Goal: Information Seeking & Learning: Learn about a topic

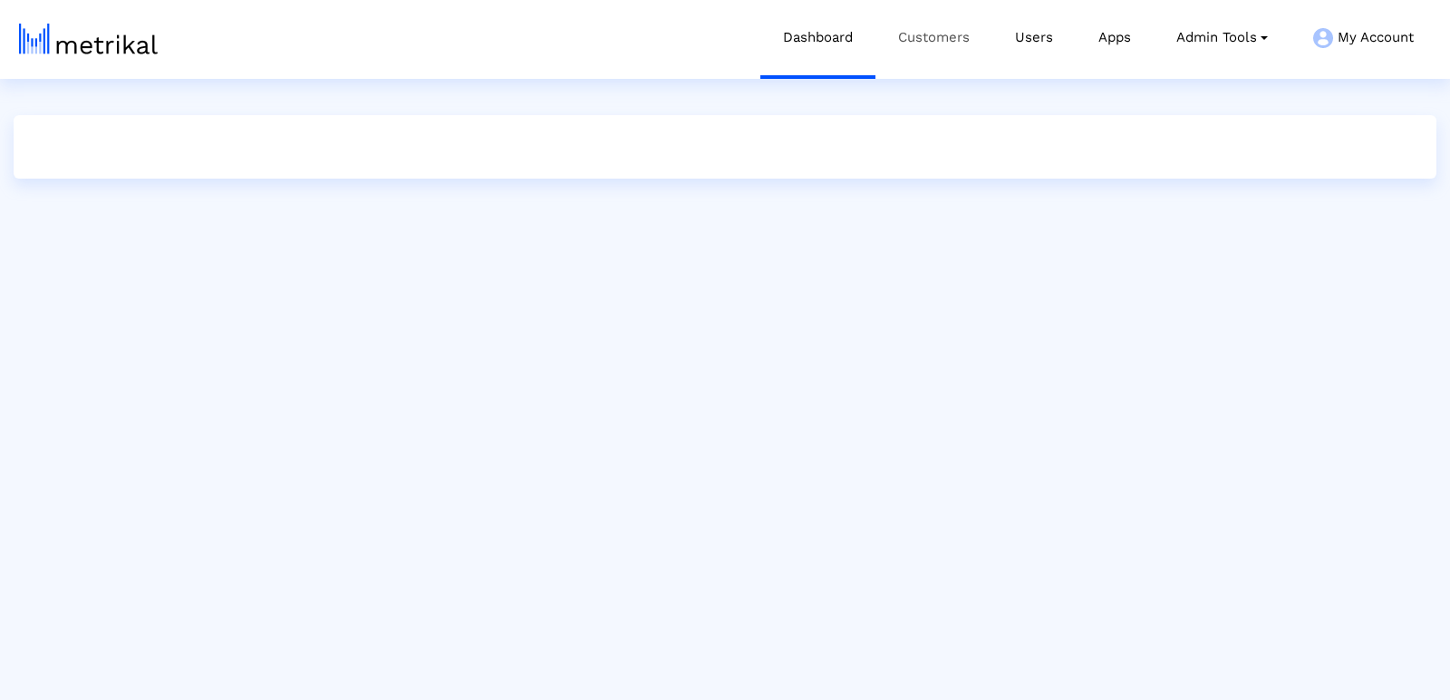
click at [923, 44] on link "Customers" at bounding box center [933, 37] width 117 height 75
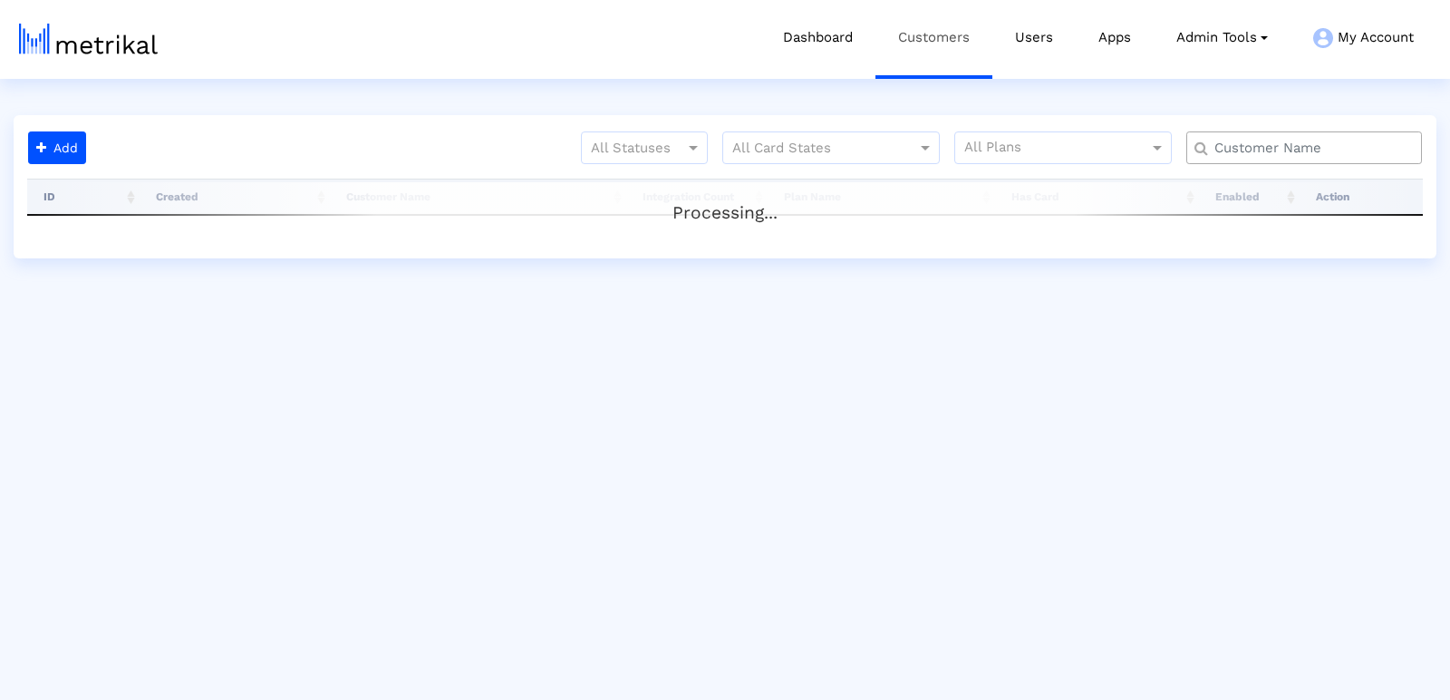
click at [923, 44] on link "Customers" at bounding box center [933, 37] width 117 height 75
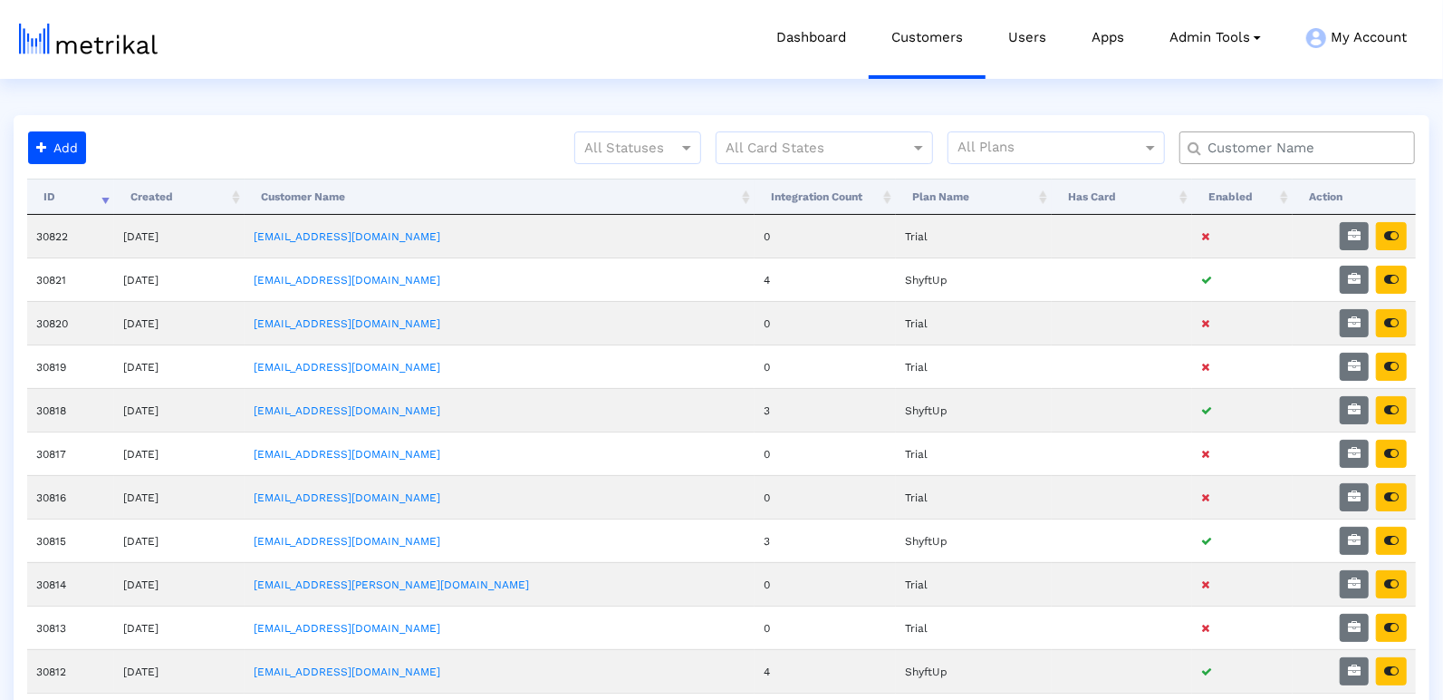
click at [1273, 154] on input "text" at bounding box center [1301, 148] width 213 height 19
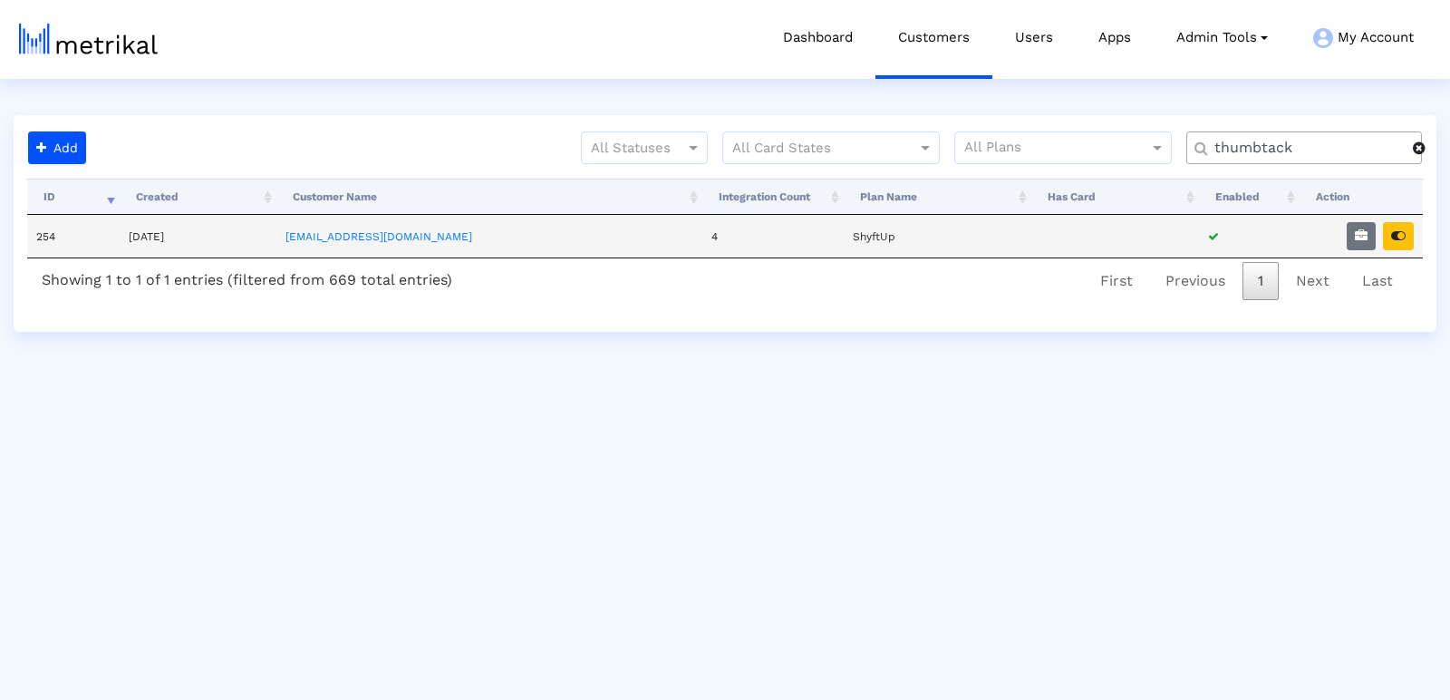
type input "thumbtack"
click at [1391, 248] on td at bounding box center [1360, 236] width 123 height 43
click at [1398, 213] on table "ID Created Customer Name Integration Count Plan Name Has Card Enabled Action 25…" at bounding box center [724, 219] width 1395 height 80
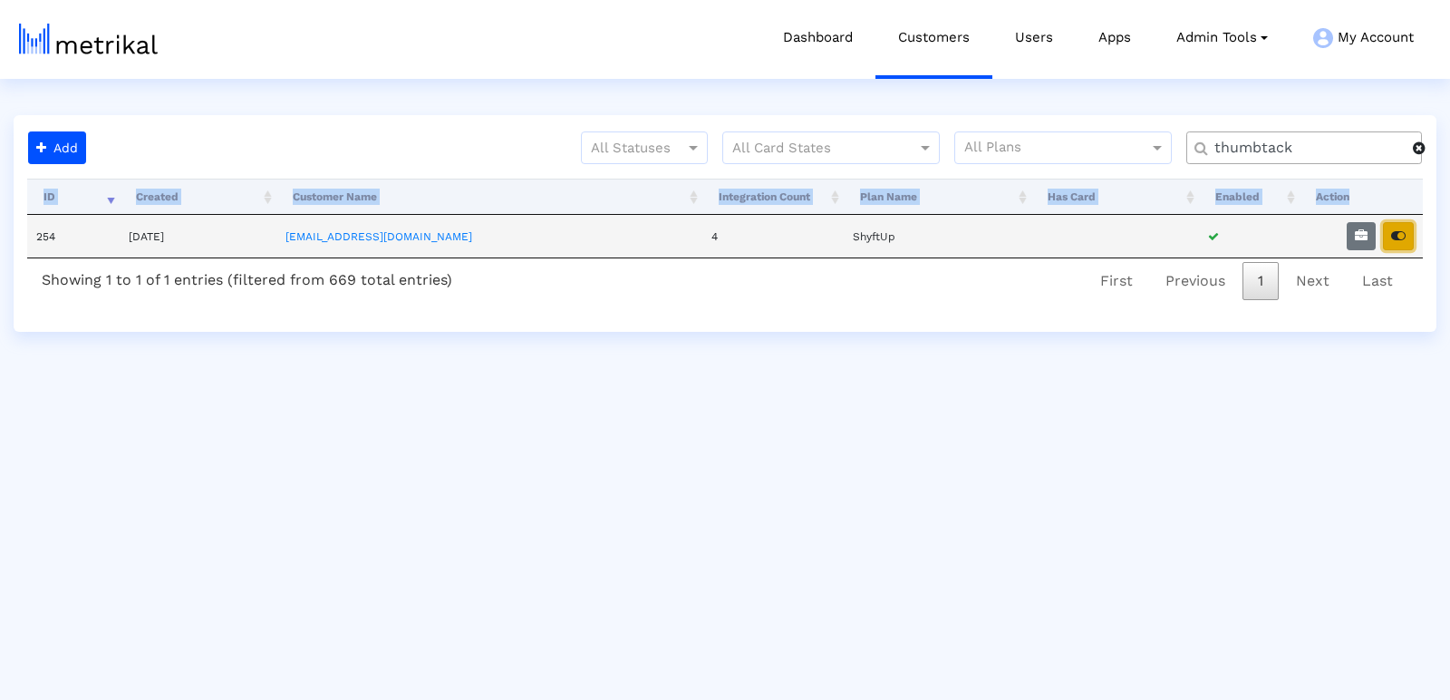
click at [1398, 225] on button "button" at bounding box center [1398, 236] width 31 height 28
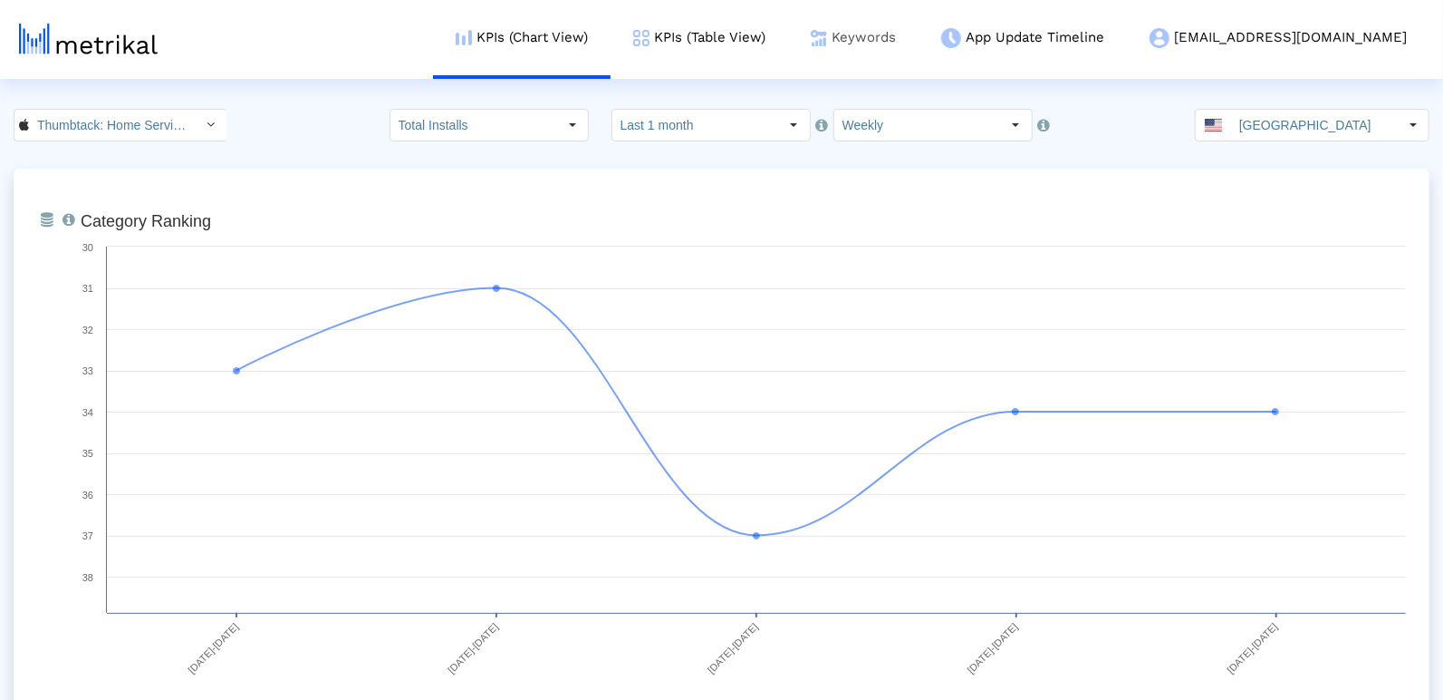
click at [918, 46] on link "Keywords" at bounding box center [853, 37] width 130 height 75
click at [918, 45] on link "Keywords" at bounding box center [853, 37] width 130 height 75
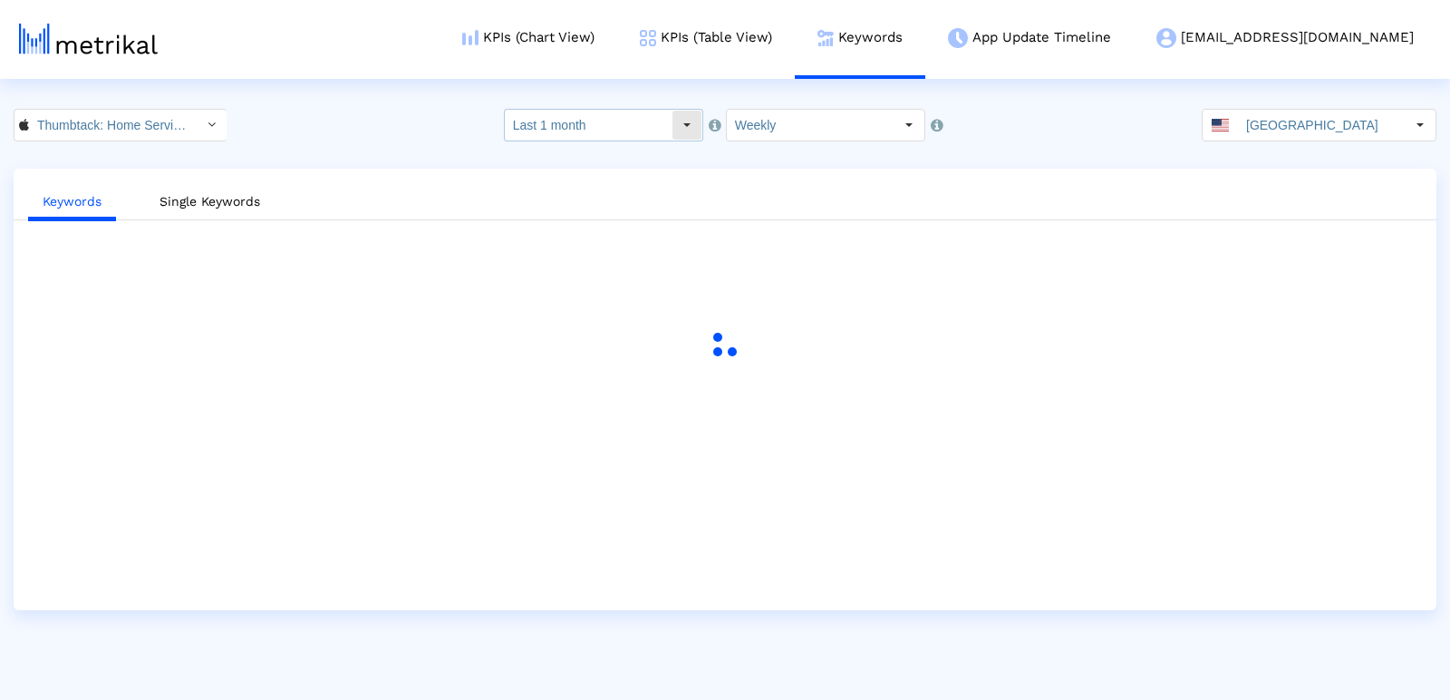
click at [671, 132] on div "Last 1 month" at bounding box center [604, 125] width 198 height 31
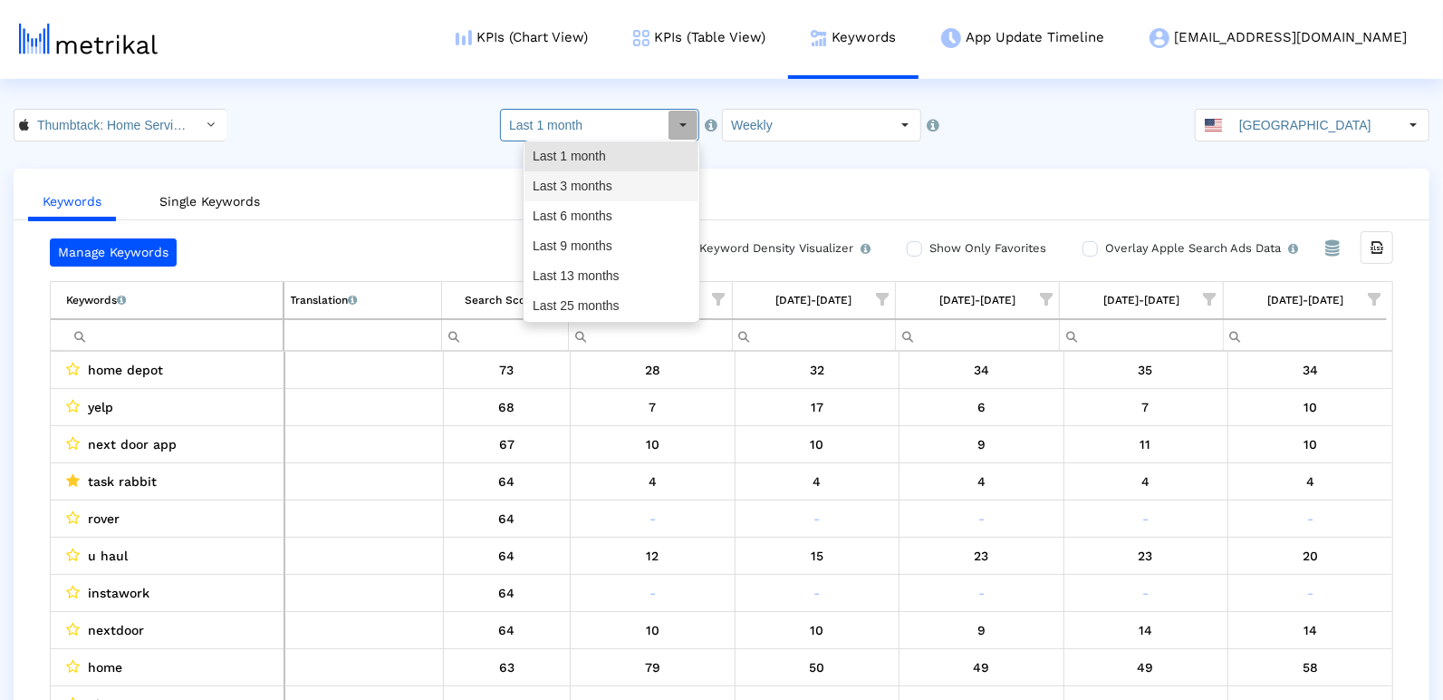
click at [624, 192] on div "Last 3 months" at bounding box center [612, 186] width 174 height 30
type input "Last 3 months"
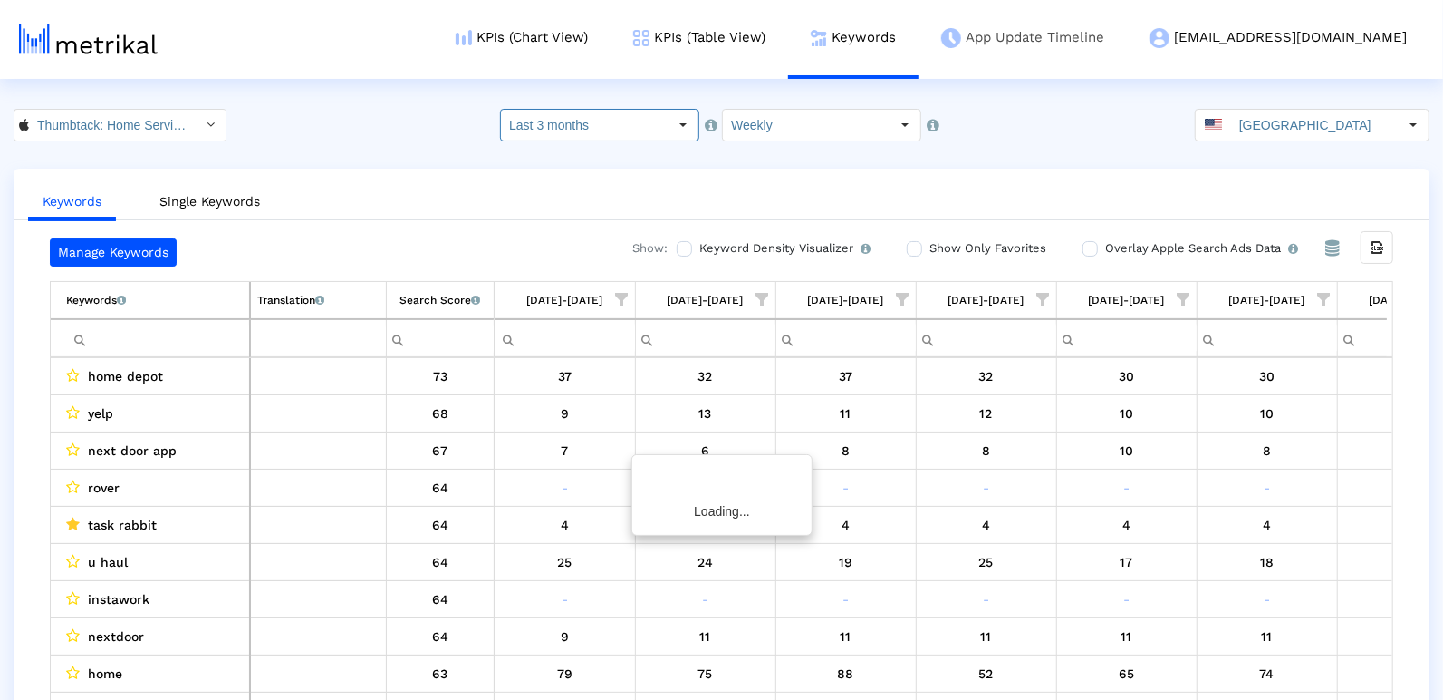
scroll to position [0, 931]
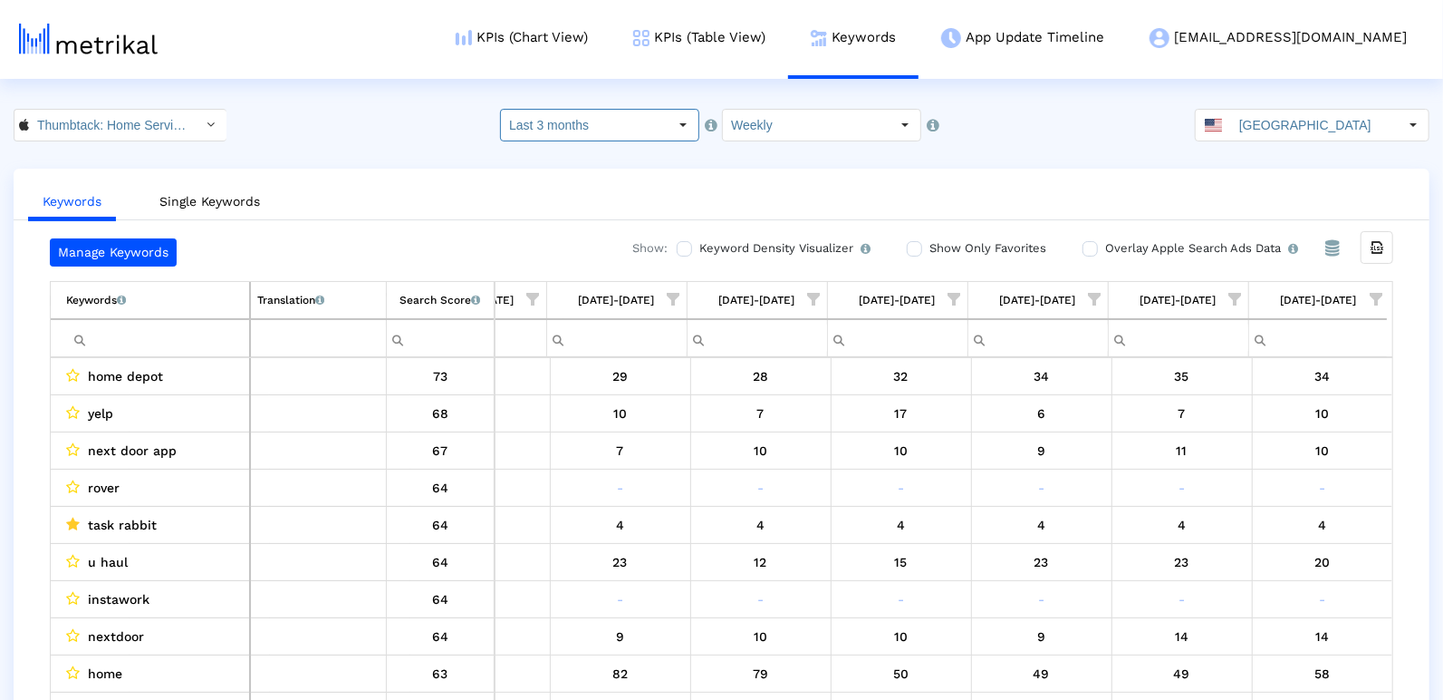
click at [917, 243] on input "Show Only Favorites" at bounding box center [913, 249] width 12 height 12
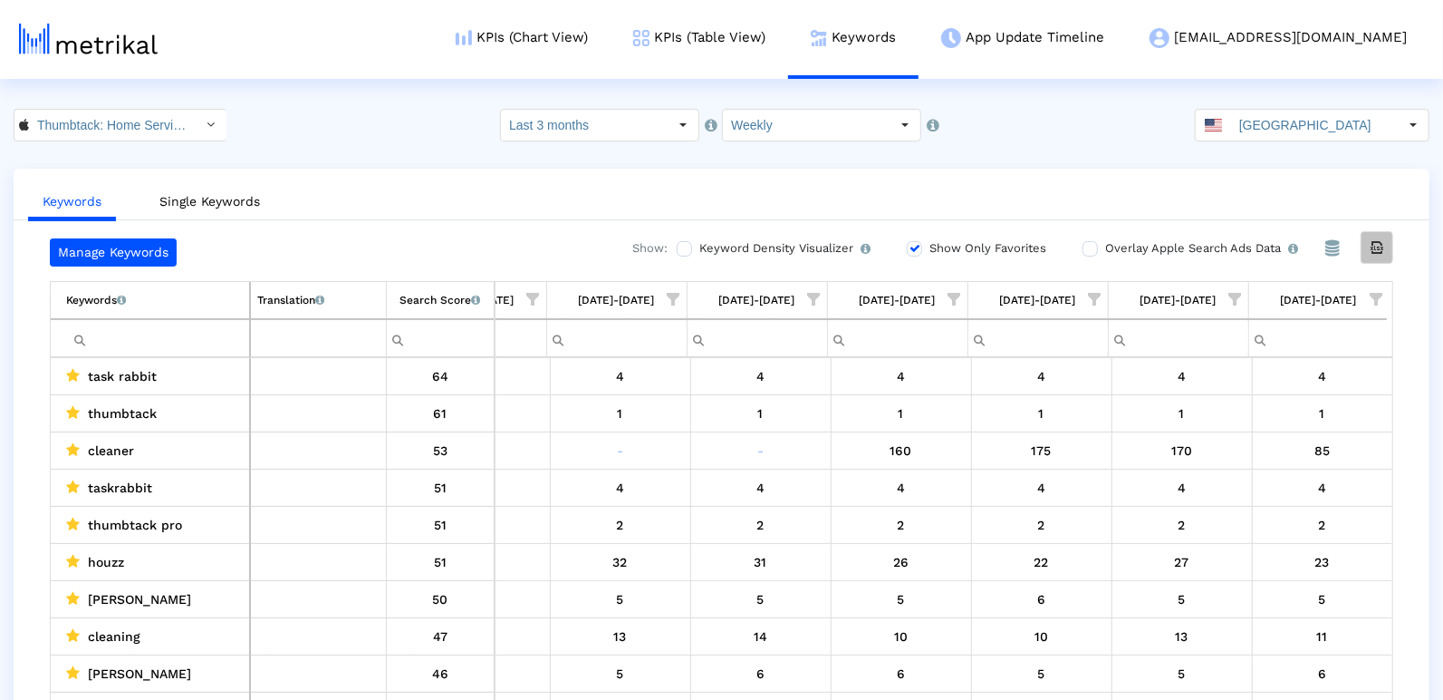
click at [1388, 236] on div "Export all data" at bounding box center [1377, 247] width 31 height 31
click at [134, 119] on input "Thumbtack: Home Service Pros < 852703300 >" at bounding box center [110, 125] width 163 height 31
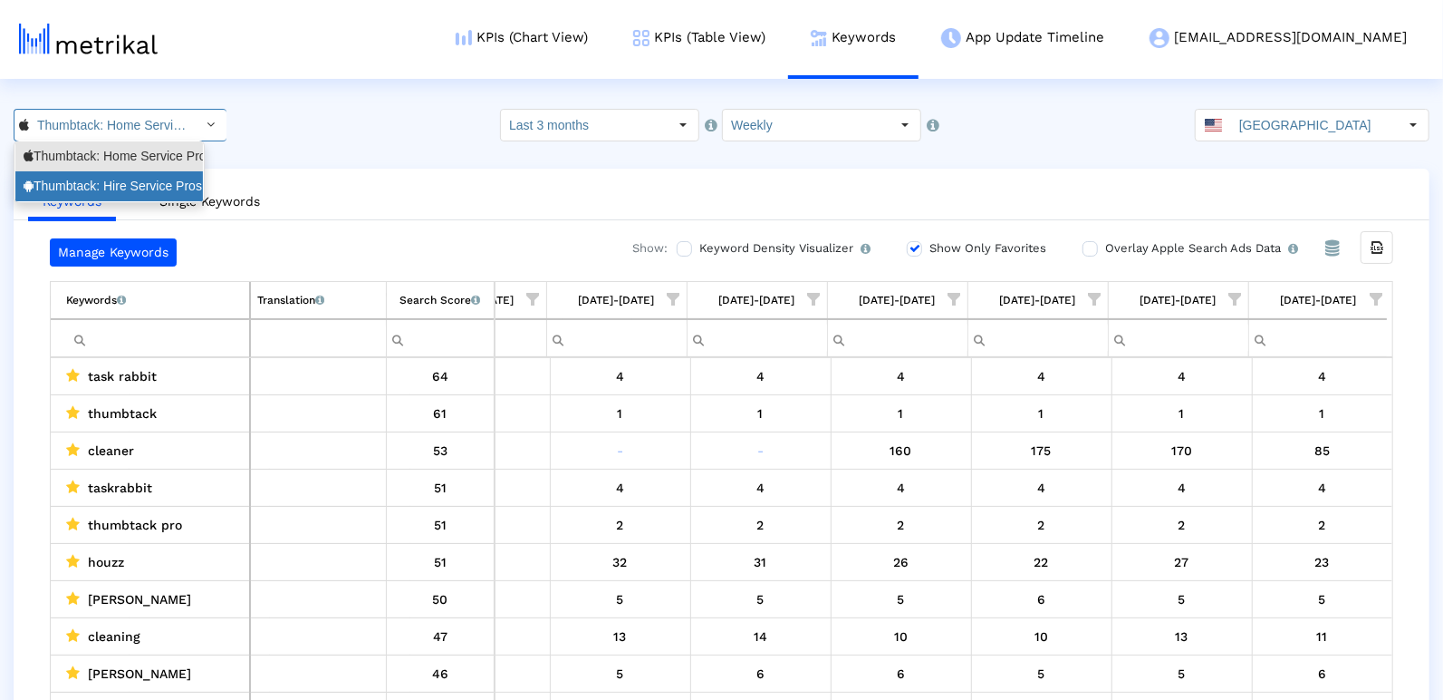
click at [132, 188] on div "Thumbtack: Hire Service Pros <com.thumbtack.consumer>" at bounding box center [109, 186] width 171 height 17
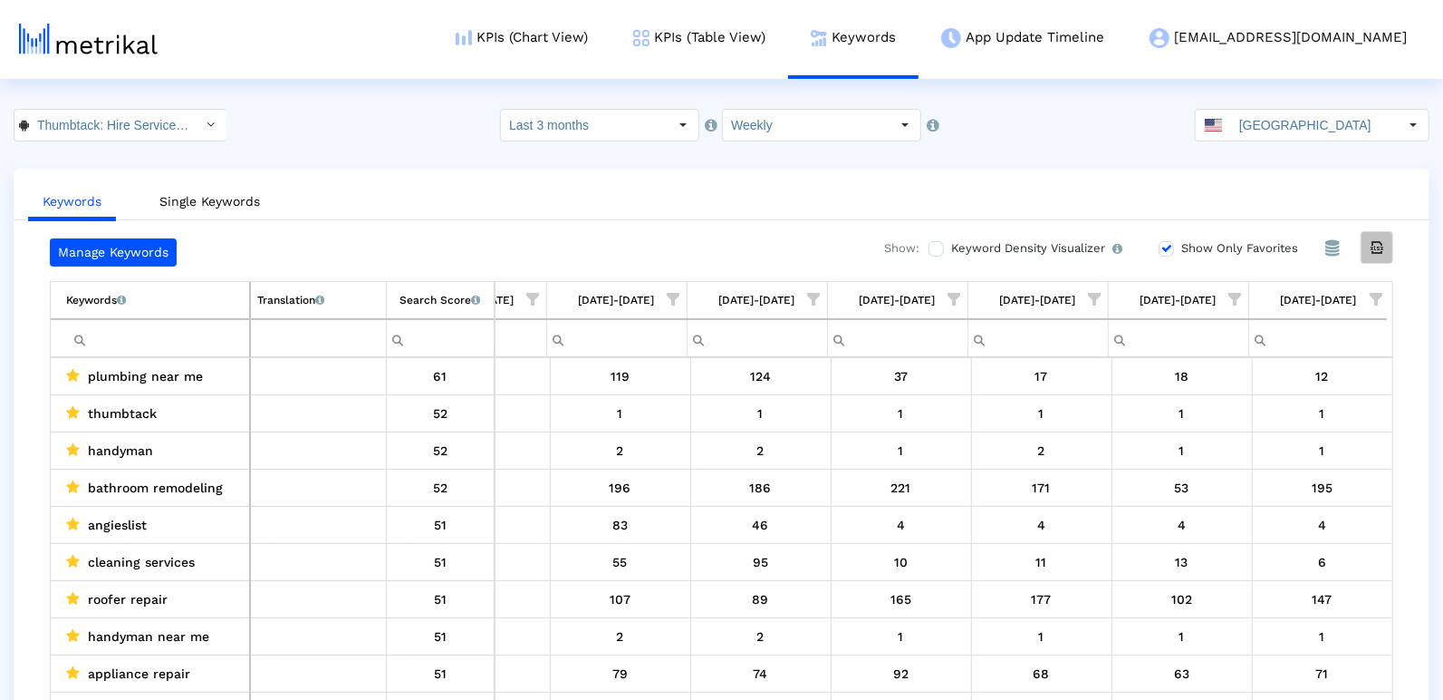
click at [1372, 245] on icon "Export all data" at bounding box center [1377, 247] width 16 height 16
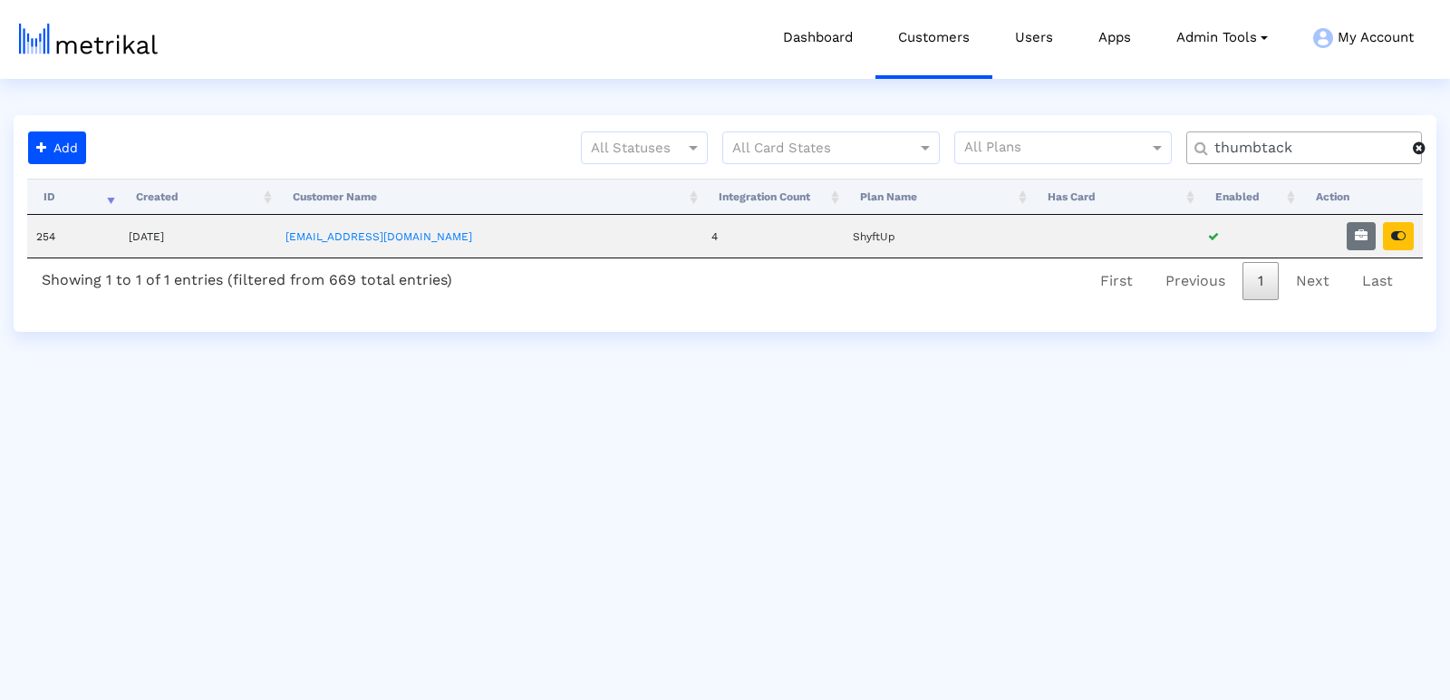
click at [1257, 140] on input "thumbtack" at bounding box center [1307, 148] width 211 height 19
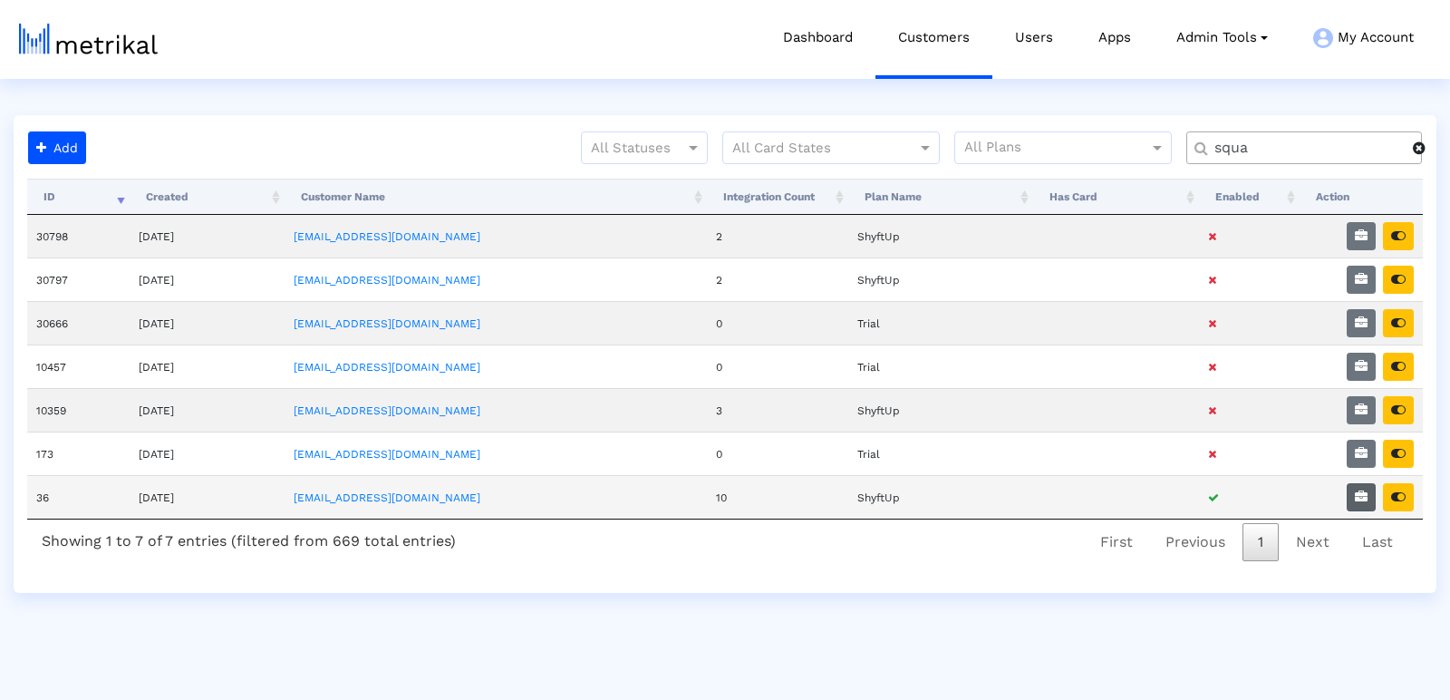
type input "squa"
click at [1367, 490] on icon "button" at bounding box center [1361, 496] width 13 height 13
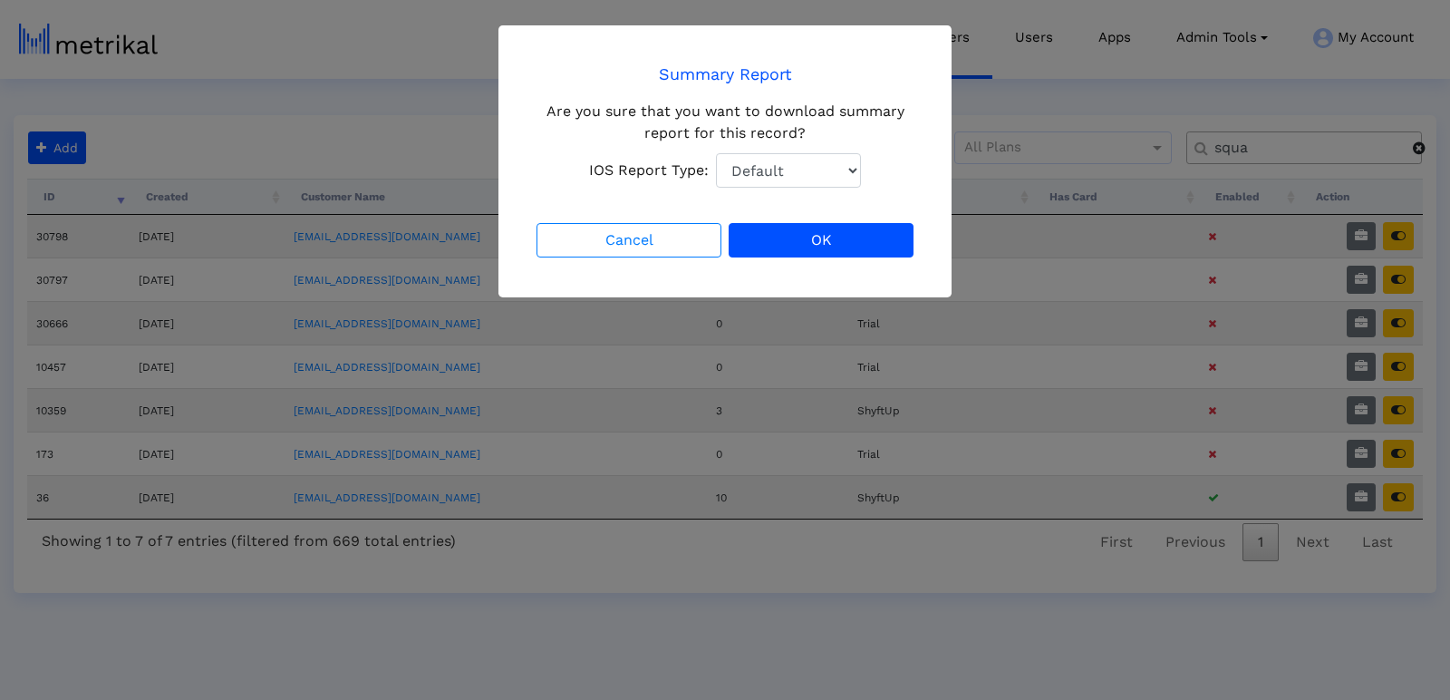
click at [781, 166] on select "Default Total Downloads New Downloads Redownloads" at bounding box center [788, 170] width 145 height 34
select select "1: 1"
click at [716, 153] on select "Default Total Downloads New Downloads Redownloads" at bounding box center [788, 170] width 145 height 34
click at [868, 270] on div "Summary Report Are you sure that you want to download summary report for this r…" at bounding box center [724, 161] width 453 height 272
click at [840, 239] on button "OK" at bounding box center [821, 240] width 185 height 34
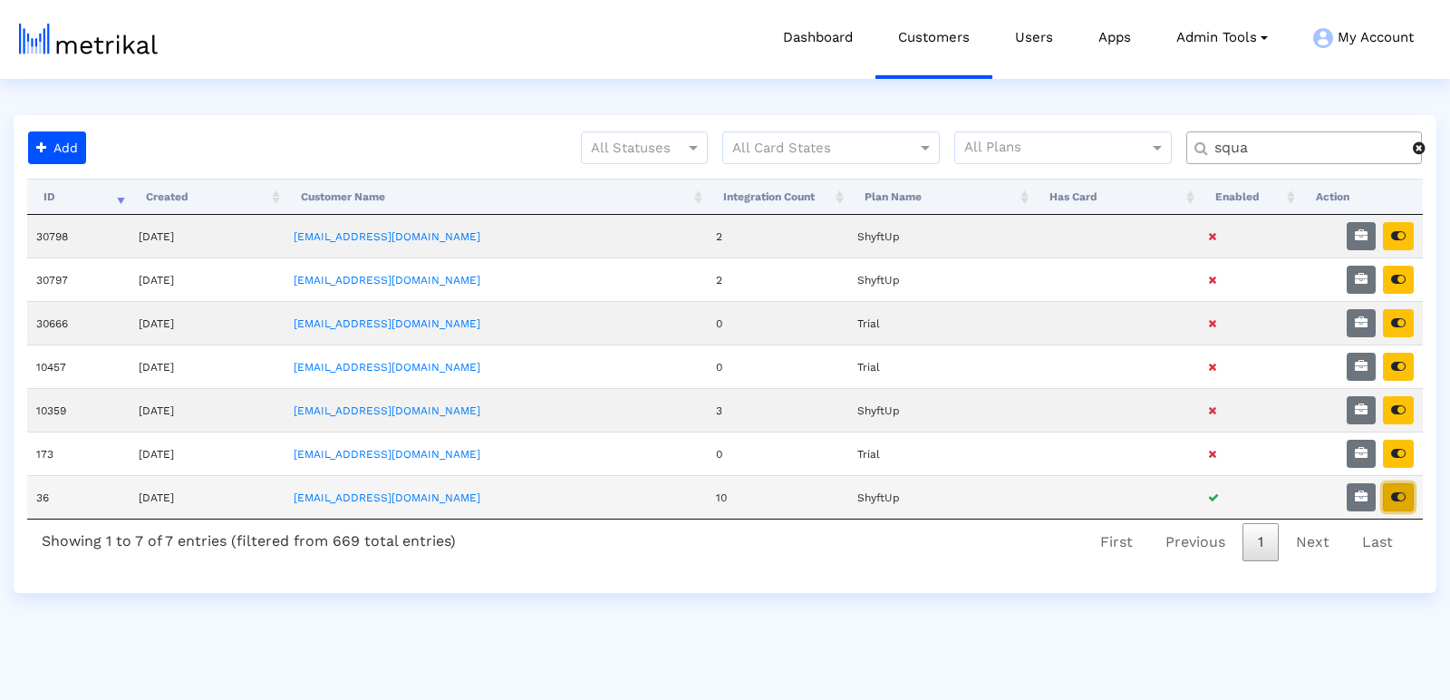
click at [1404, 490] on icon "button" at bounding box center [1398, 496] width 14 height 13
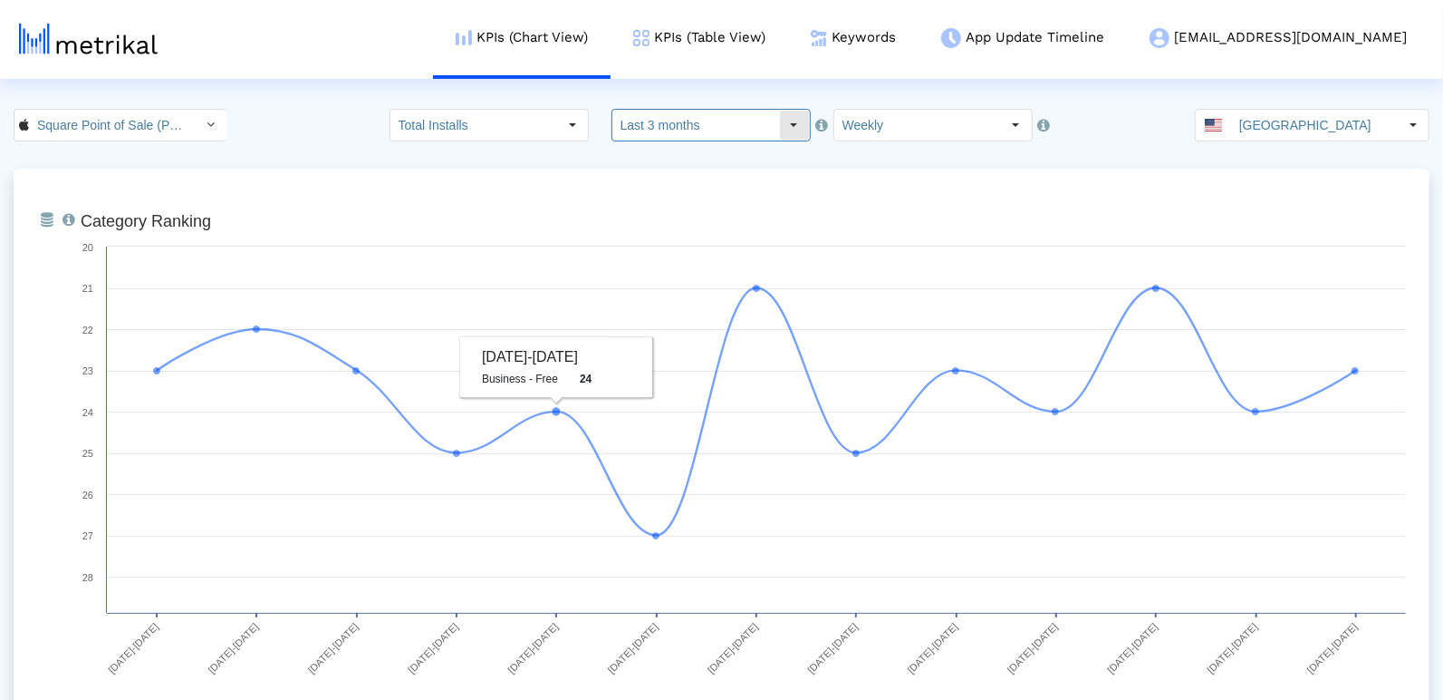
click at [674, 133] on input "Last 3 months" at bounding box center [696, 125] width 167 height 31
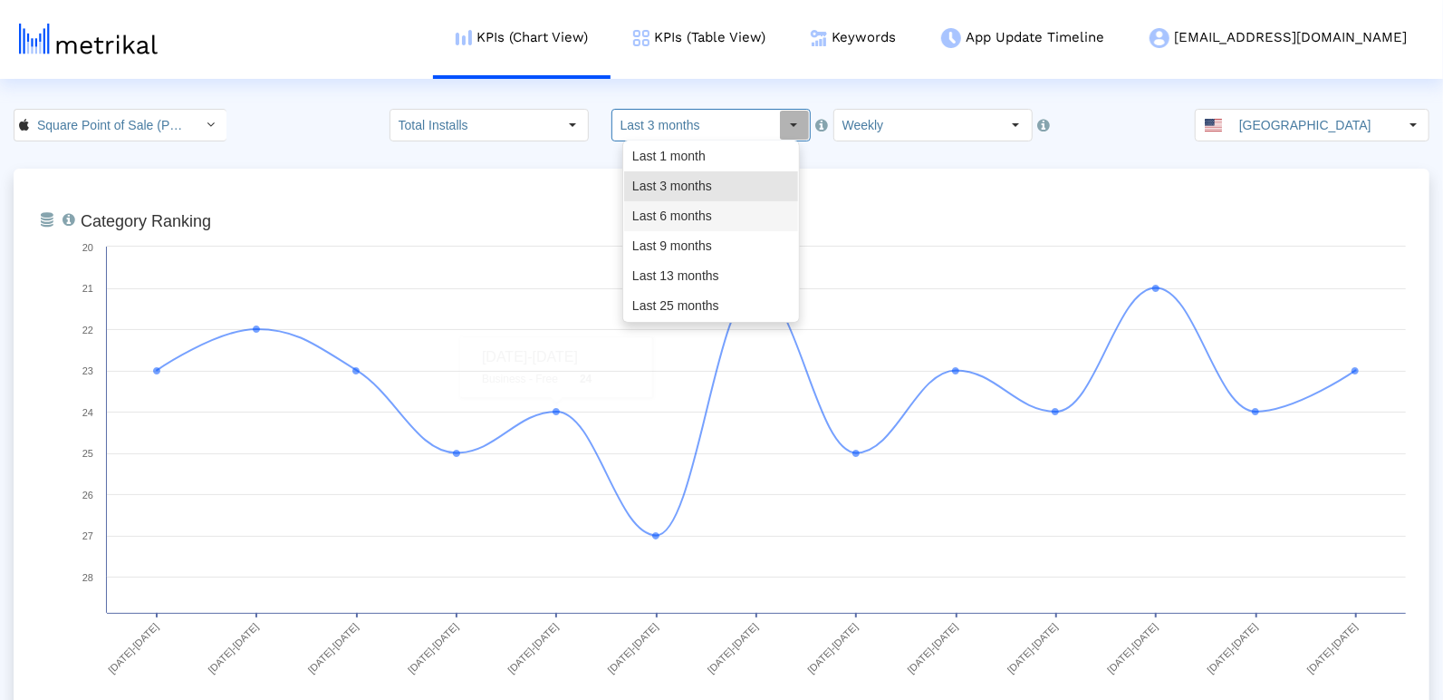
click at [676, 223] on div "Last 6 months" at bounding box center [711, 216] width 174 height 30
type input "Last 6 months"
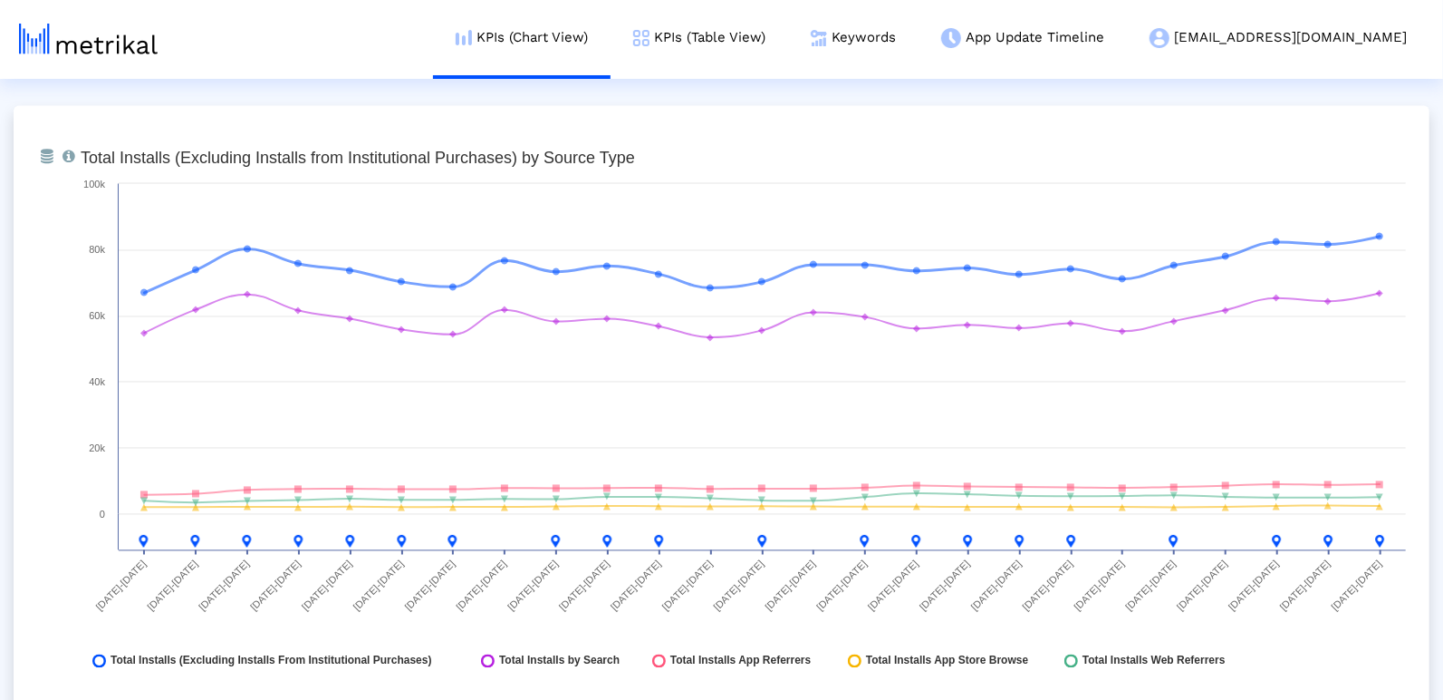
scroll to position [2043, 0]
click at [788, 44] on link "KPIs (Table View)" at bounding box center [700, 37] width 178 height 75
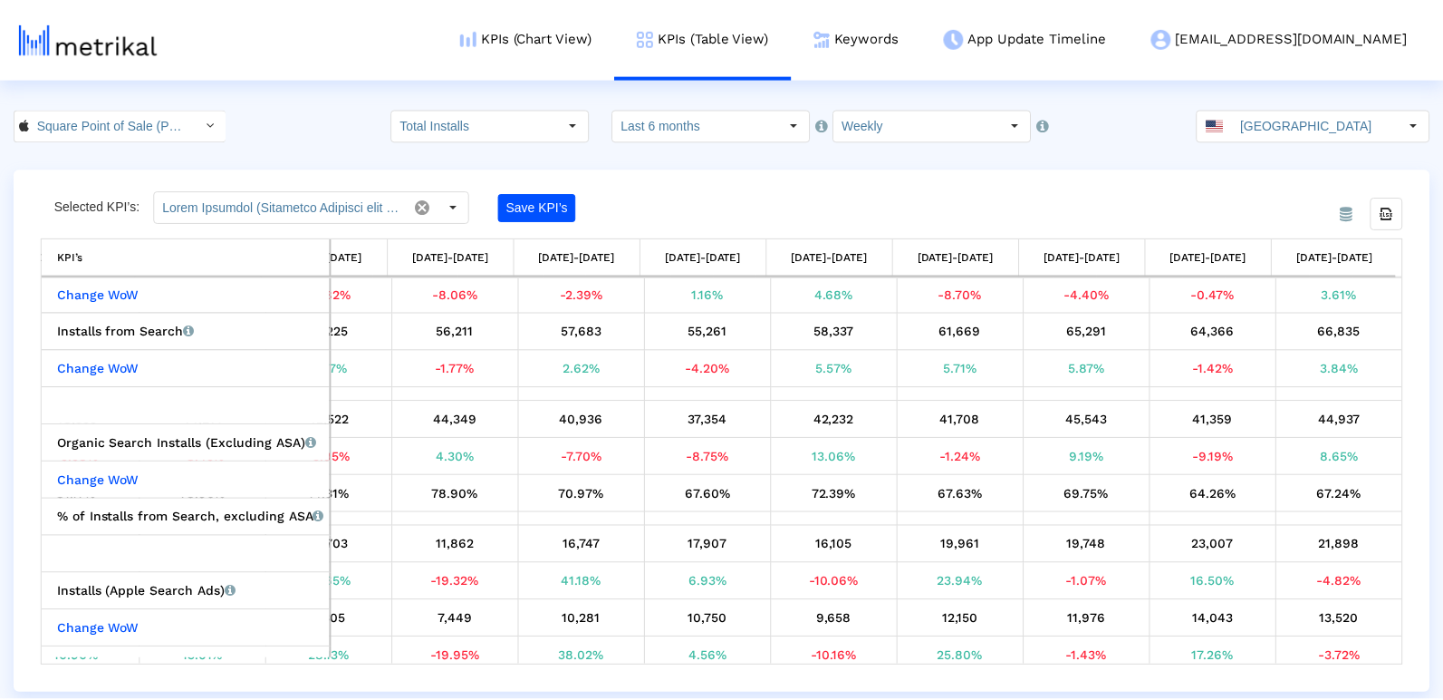
scroll to position [265, 0]
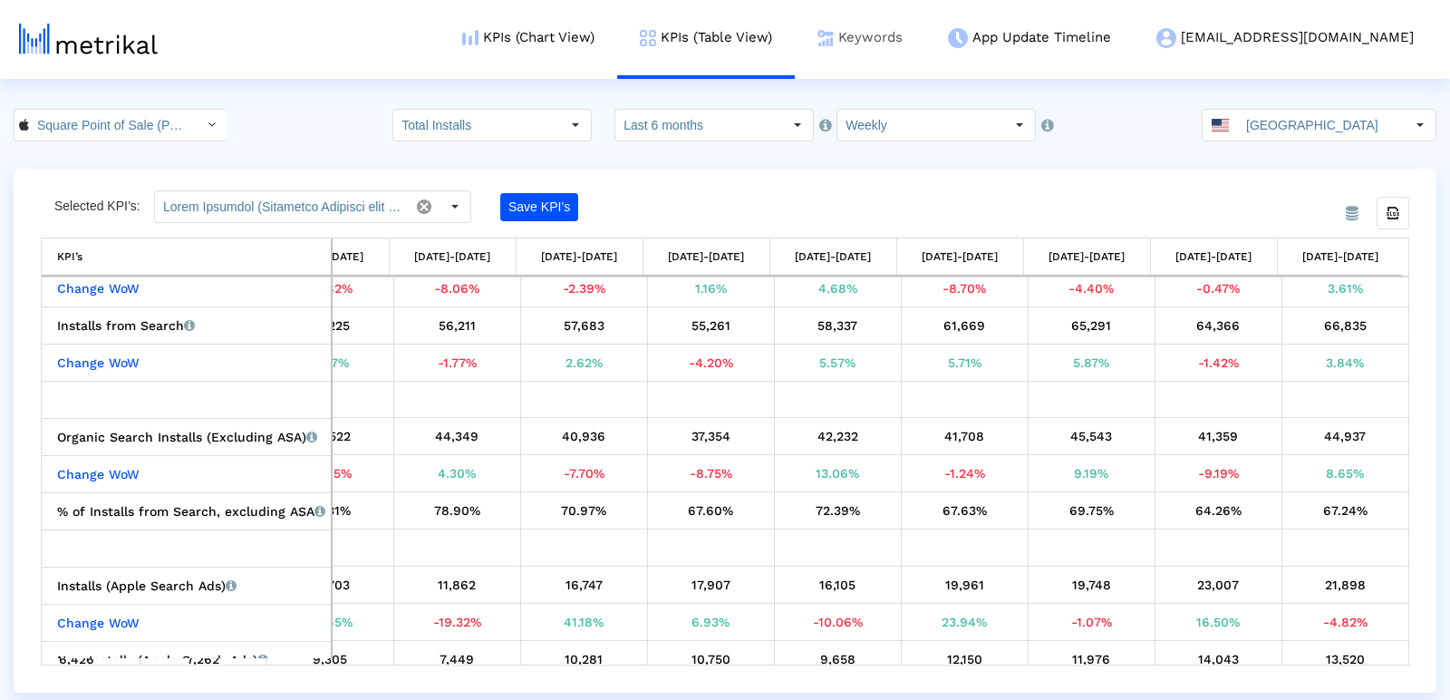
click at [925, 50] on link "Keywords" at bounding box center [860, 37] width 130 height 75
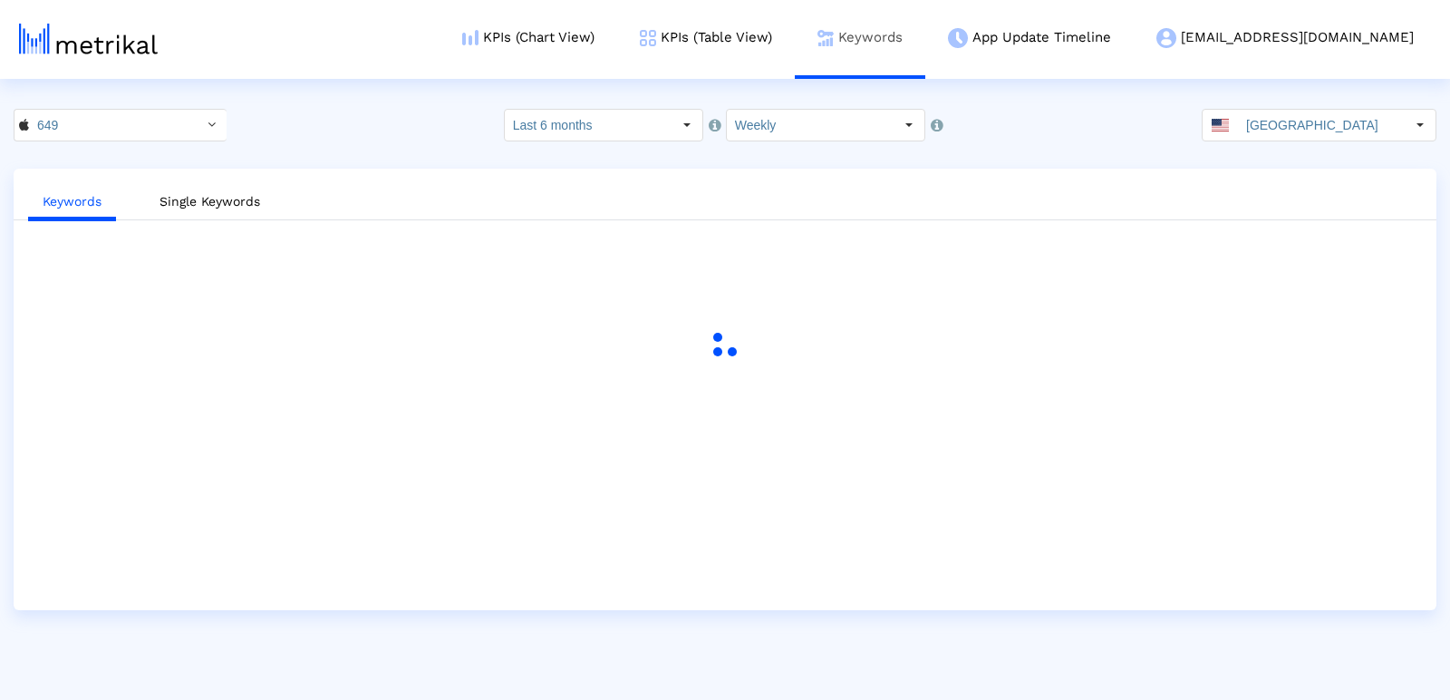
click at [925, 58] on link "Keywords" at bounding box center [860, 37] width 130 height 75
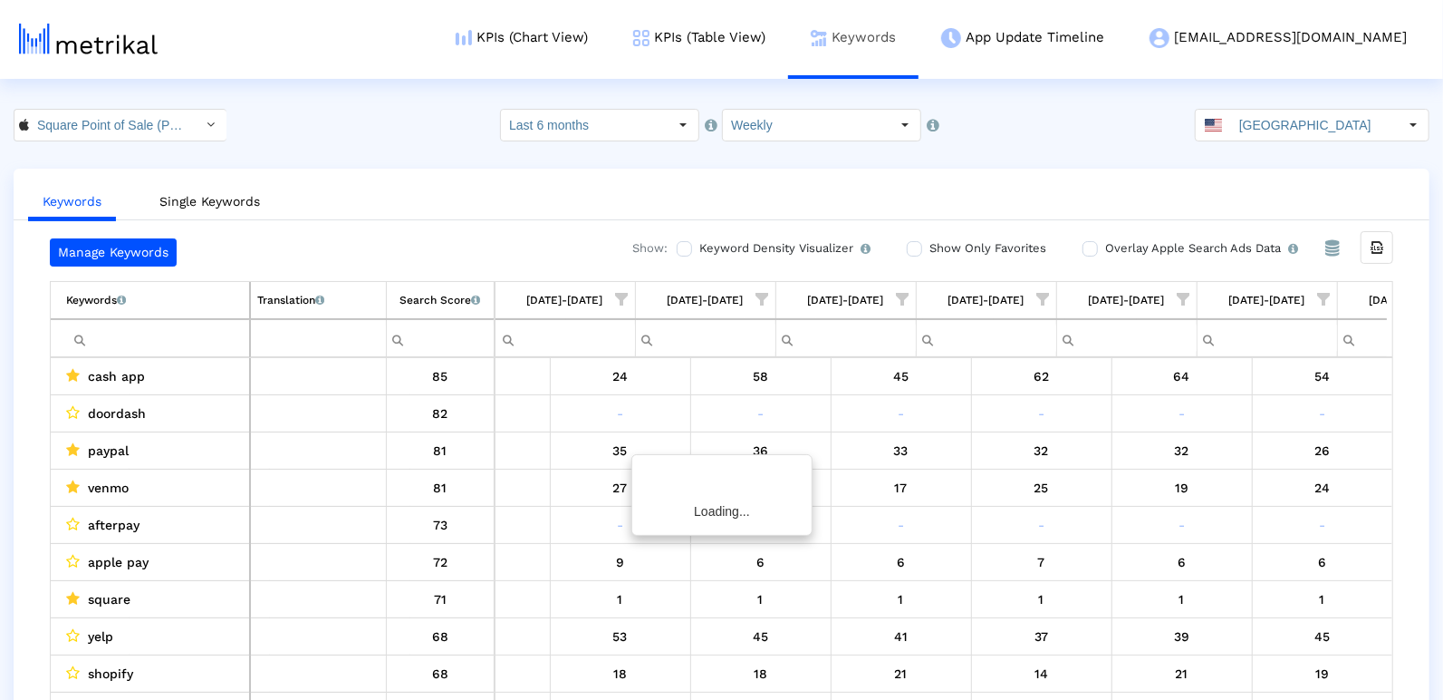
scroll to position [0, 2617]
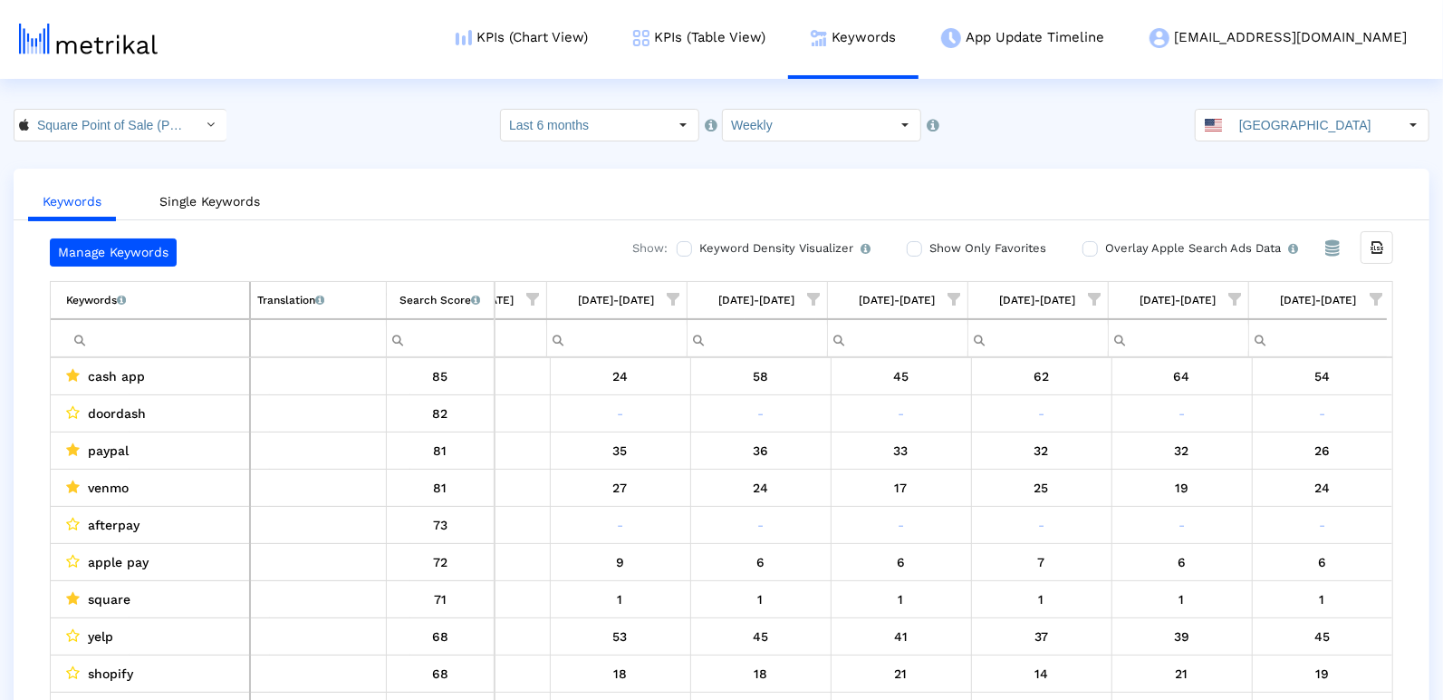
click at [1376, 293] on span "Show filter options for column '09/28/25-10/04/25'" at bounding box center [1376, 299] width 13 height 13
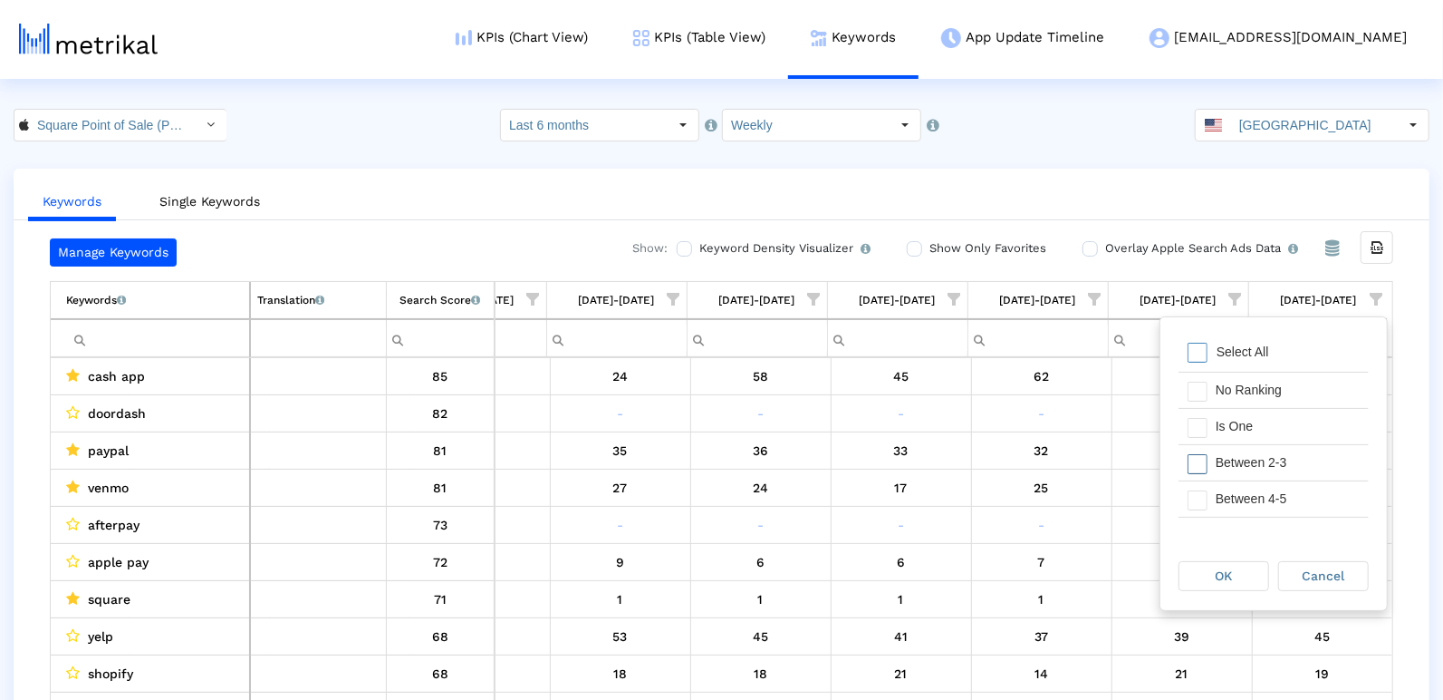
click at [1199, 445] on div "Filter options" at bounding box center [1193, 462] width 28 height 35
click at [1200, 427] on span "Filter options" at bounding box center [1198, 428] width 20 height 20
click at [1200, 518] on div "Filter options" at bounding box center [1193, 534] width 28 height 35
click at [1200, 498] on span "Filter options" at bounding box center [1198, 500] width 20 height 20
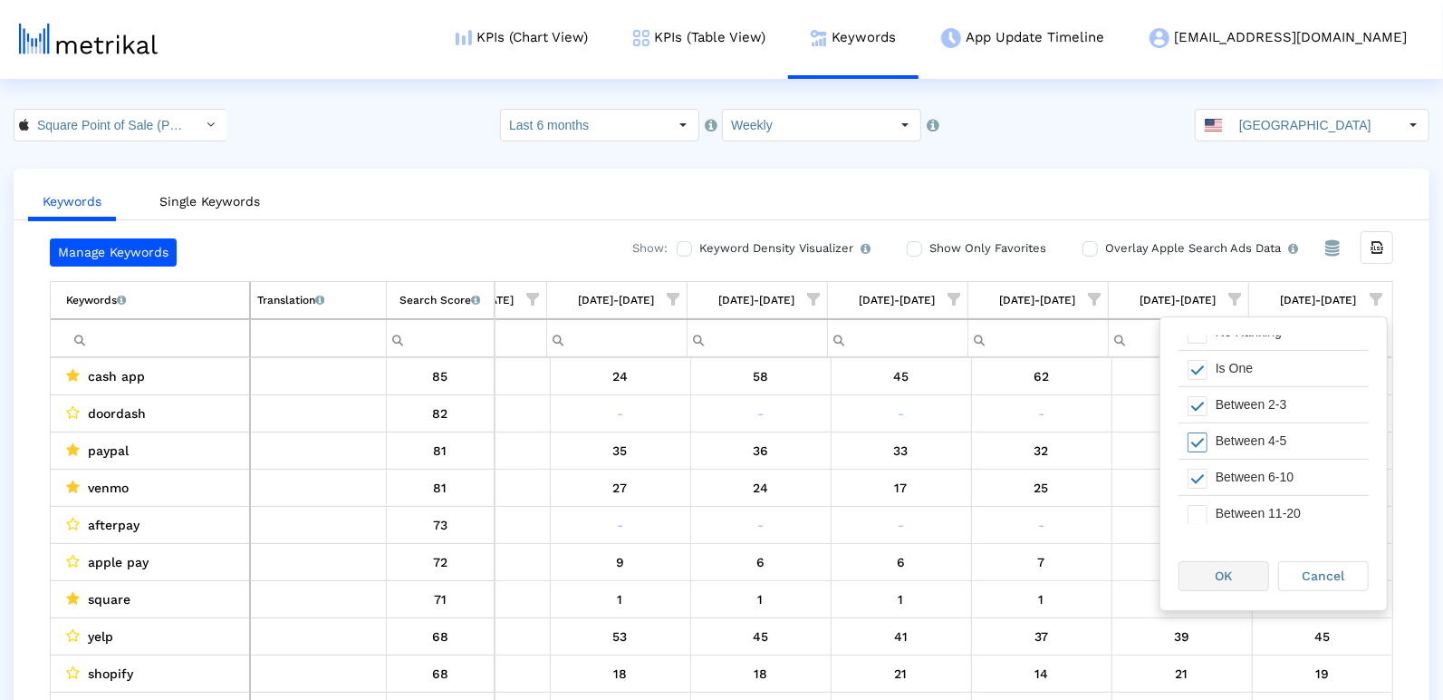
click at [1210, 584] on div "OK" at bounding box center [1224, 576] width 89 height 28
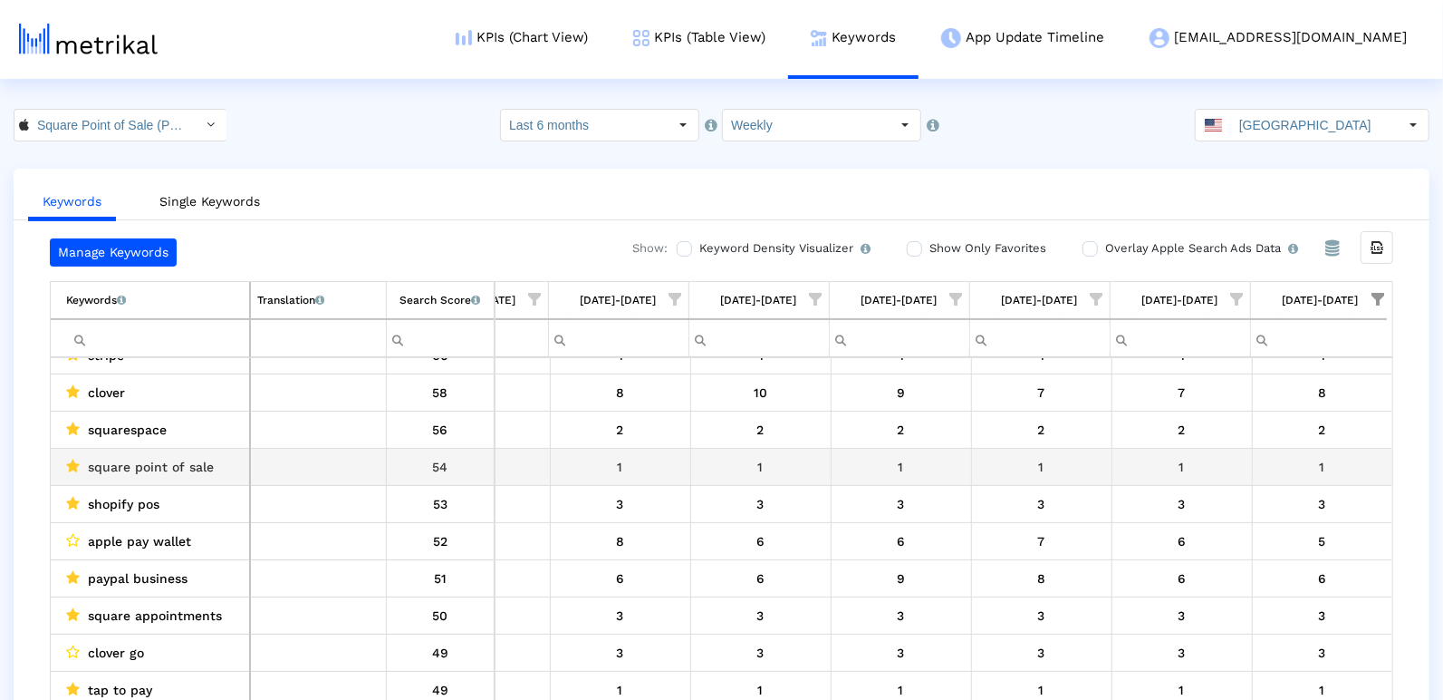
scroll to position [0, 0]
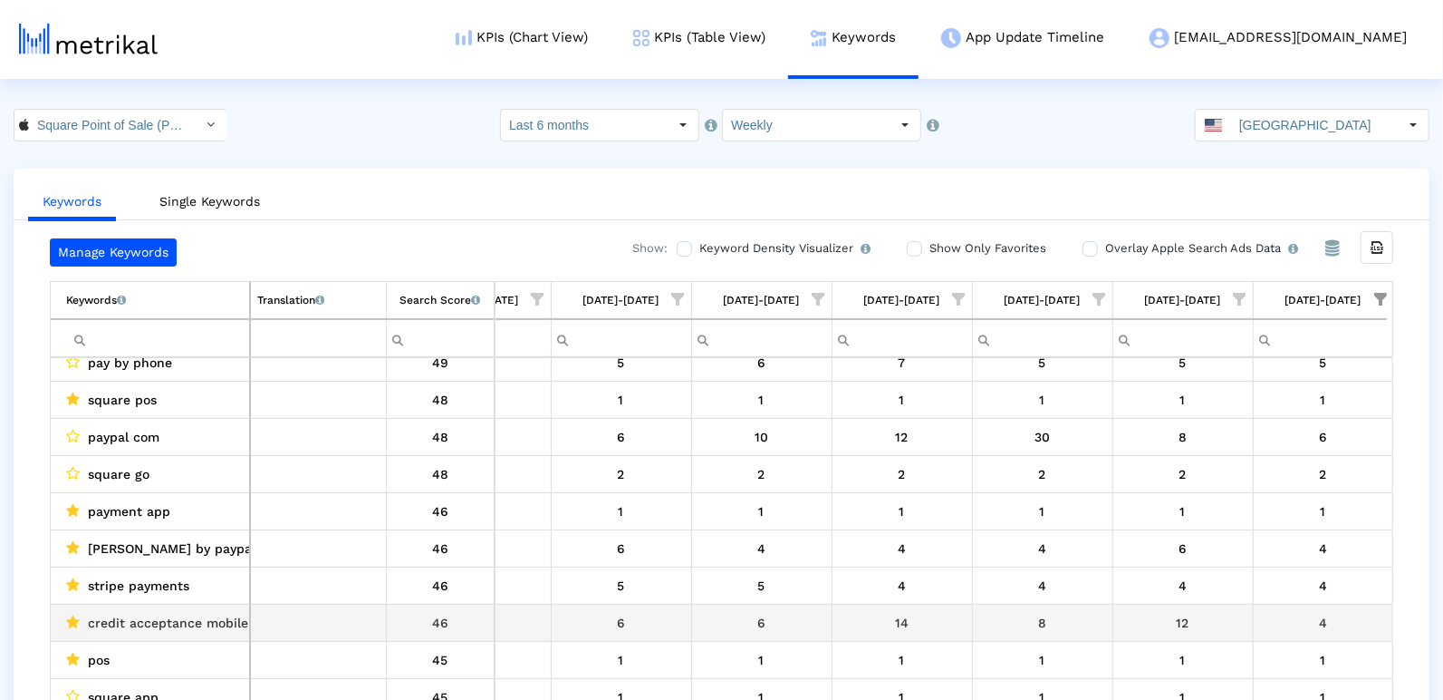
click at [182, 617] on span "credit acceptance mobile" at bounding box center [168, 623] width 160 height 24
copy span "credit acceptance mobile"
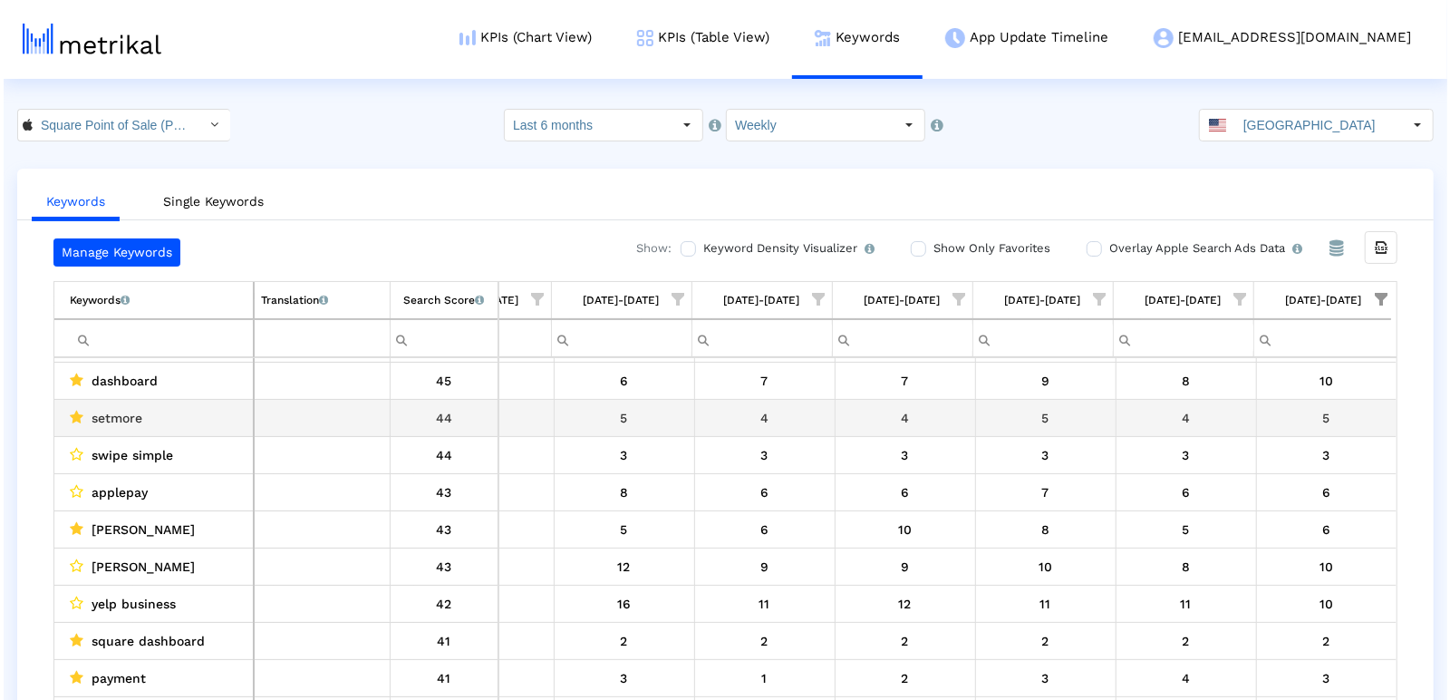
scroll to position [877, 2616]
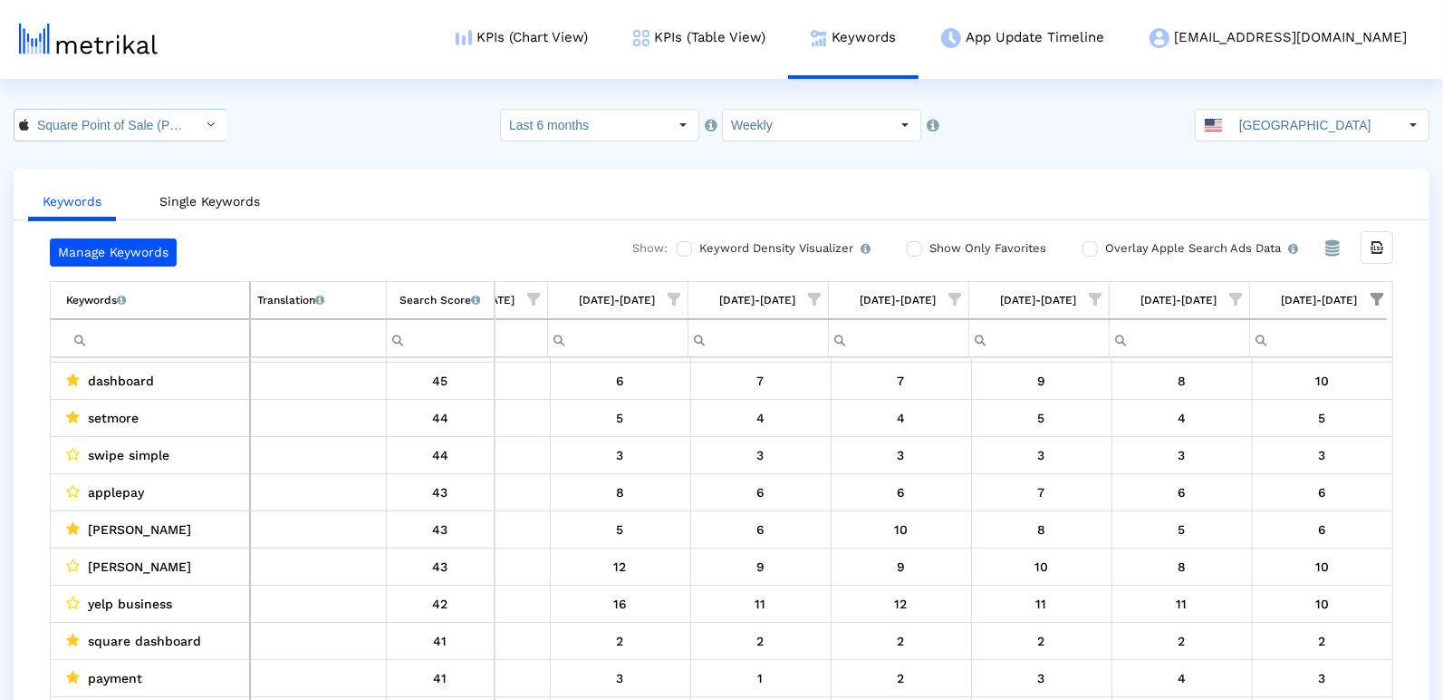
click at [134, 127] on input "Square Point of Sale (POS) < 335393788 >" at bounding box center [110, 125] width 163 height 31
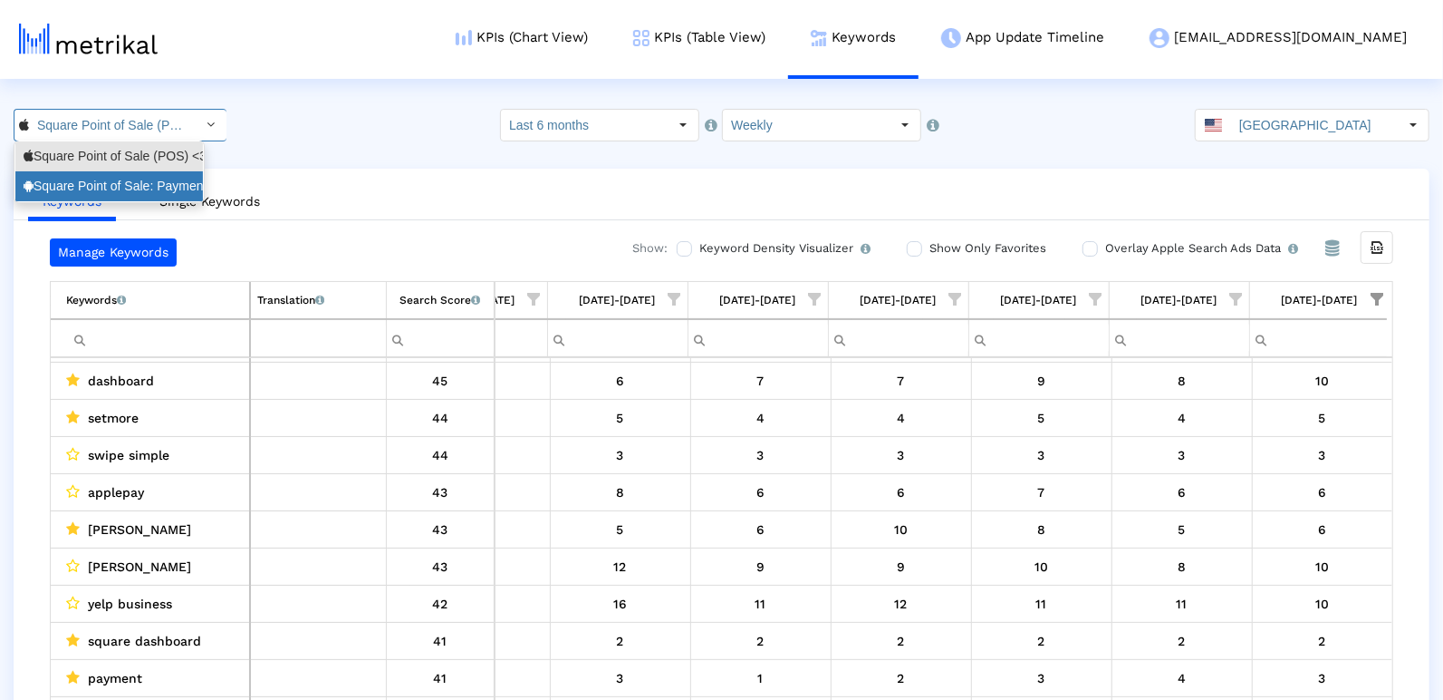
click at [120, 186] on div "Square Point of Sale: Payment <com.squareup>" at bounding box center [109, 186] width 171 height 17
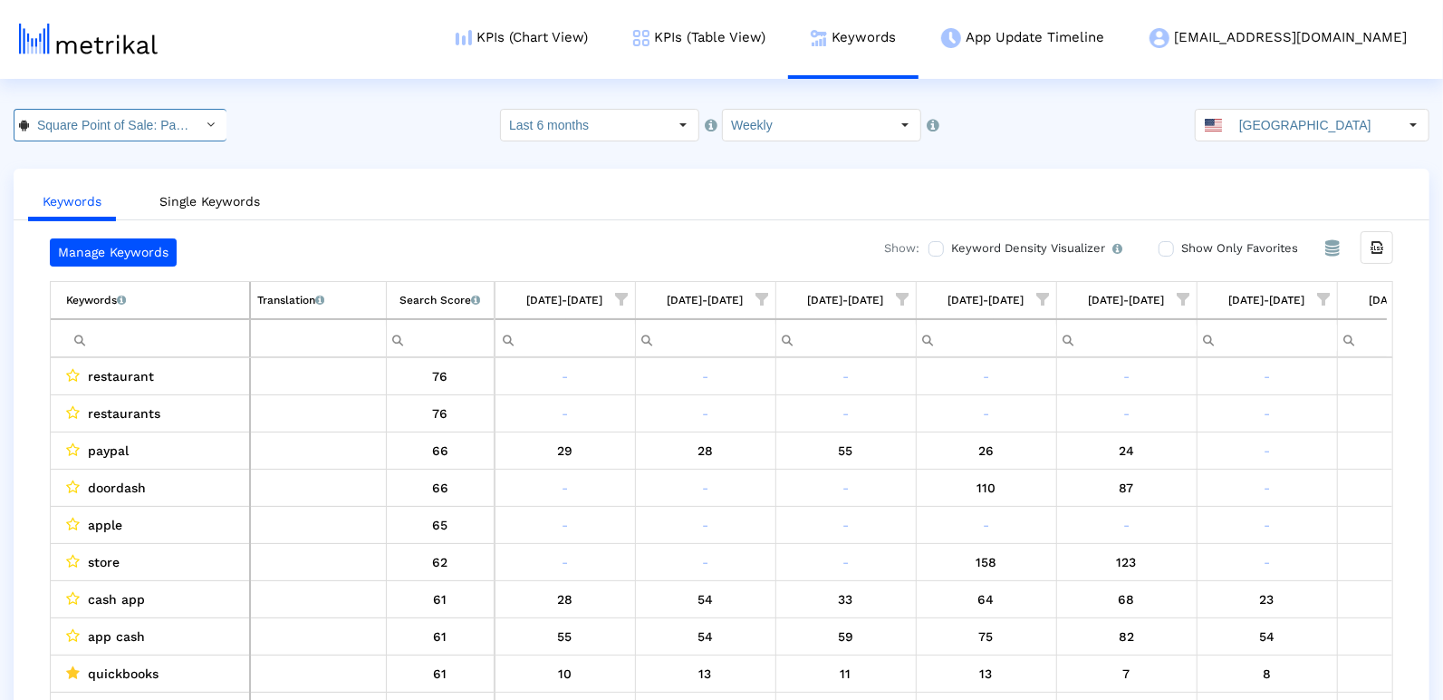
scroll to position [0, 2617]
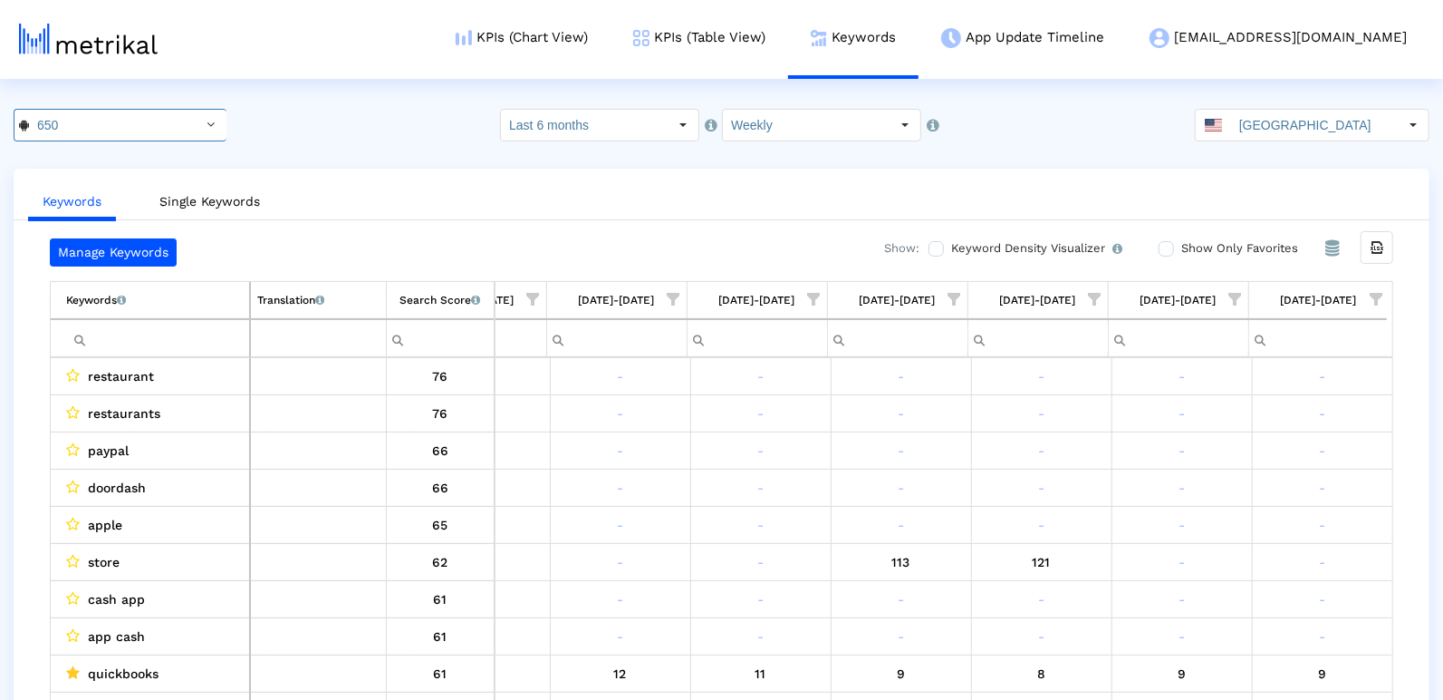
click at [1380, 298] on span "Show filter options for column '09/28/25-10/04/25'" at bounding box center [1376, 299] width 13 height 13
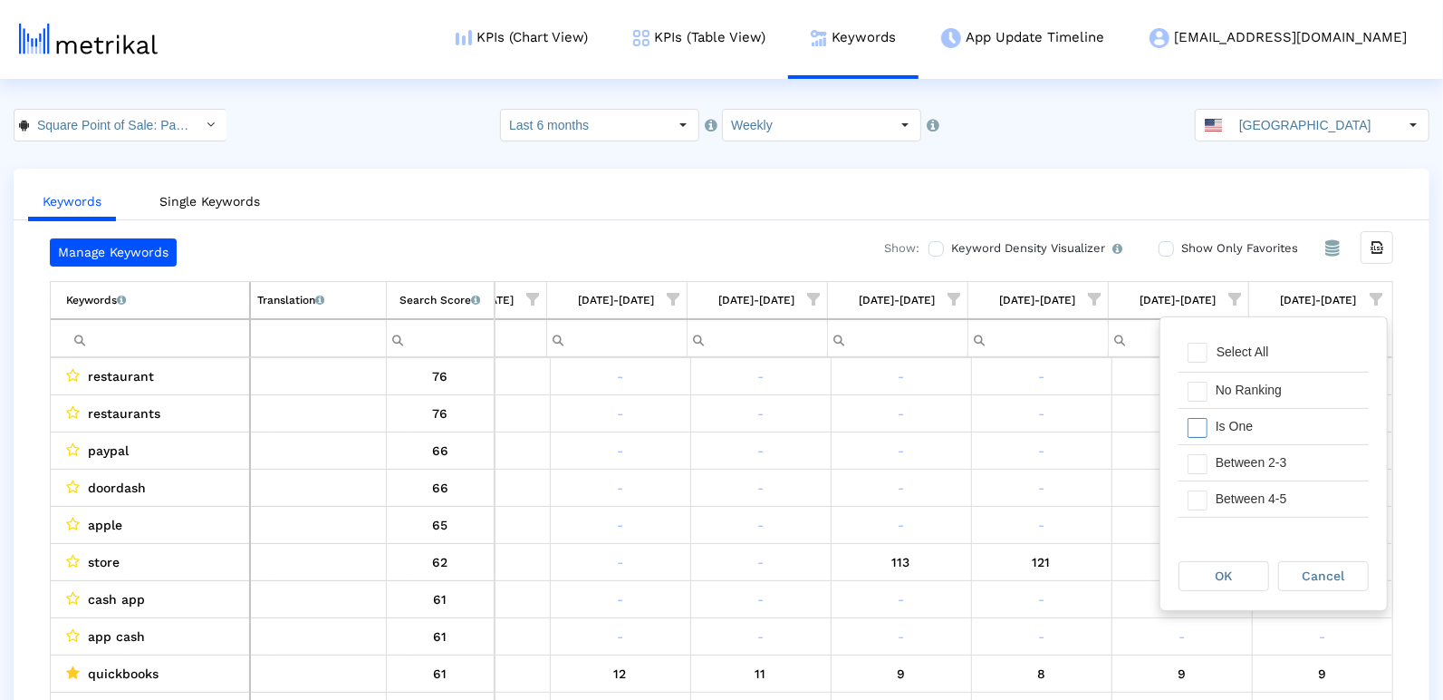
click at [1270, 438] on div "Is One" at bounding box center [1288, 426] width 162 height 35
click at [1270, 453] on div "Between 2-3" at bounding box center [1288, 462] width 162 height 35
click at [1270, 497] on div "Between 4-5" at bounding box center [1288, 498] width 162 height 35
click at [1269, 497] on div "Between 6-10" at bounding box center [1288, 501] width 162 height 35
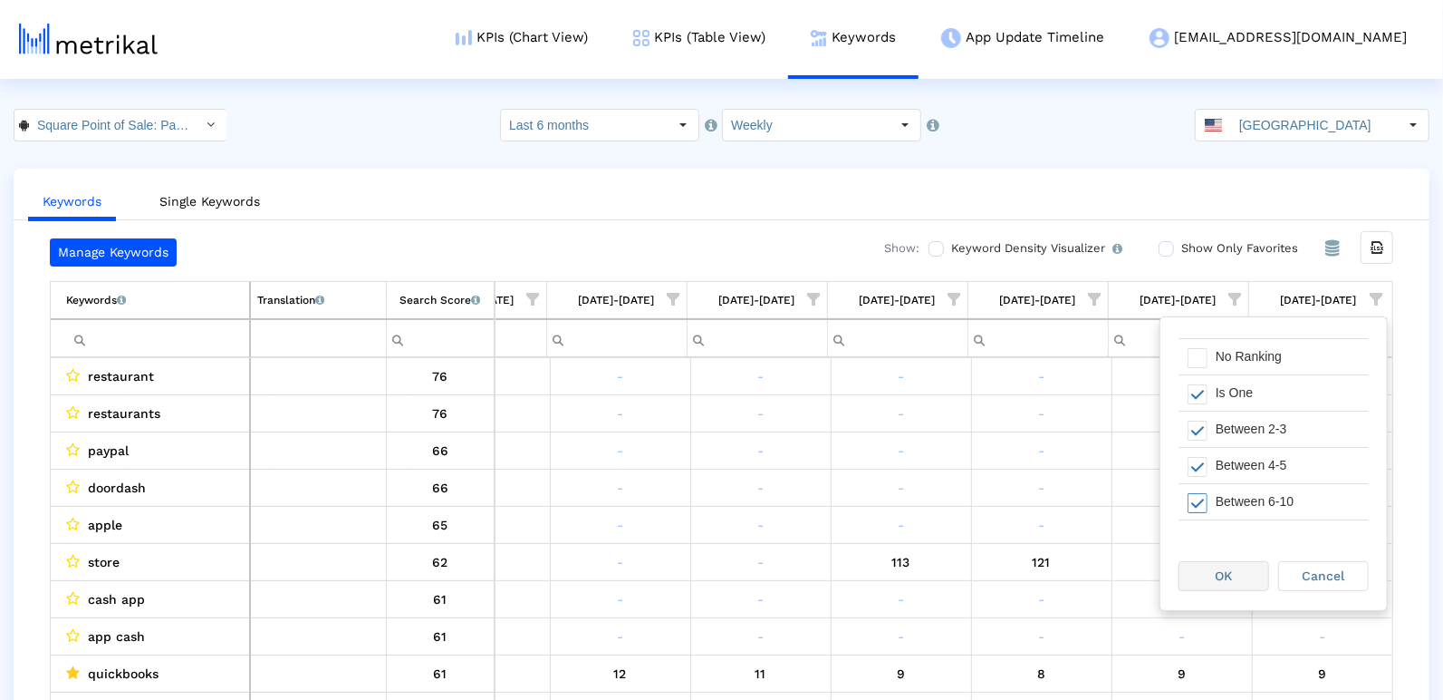
click at [1230, 577] on span "OK" at bounding box center [1224, 575] width 17 height 14
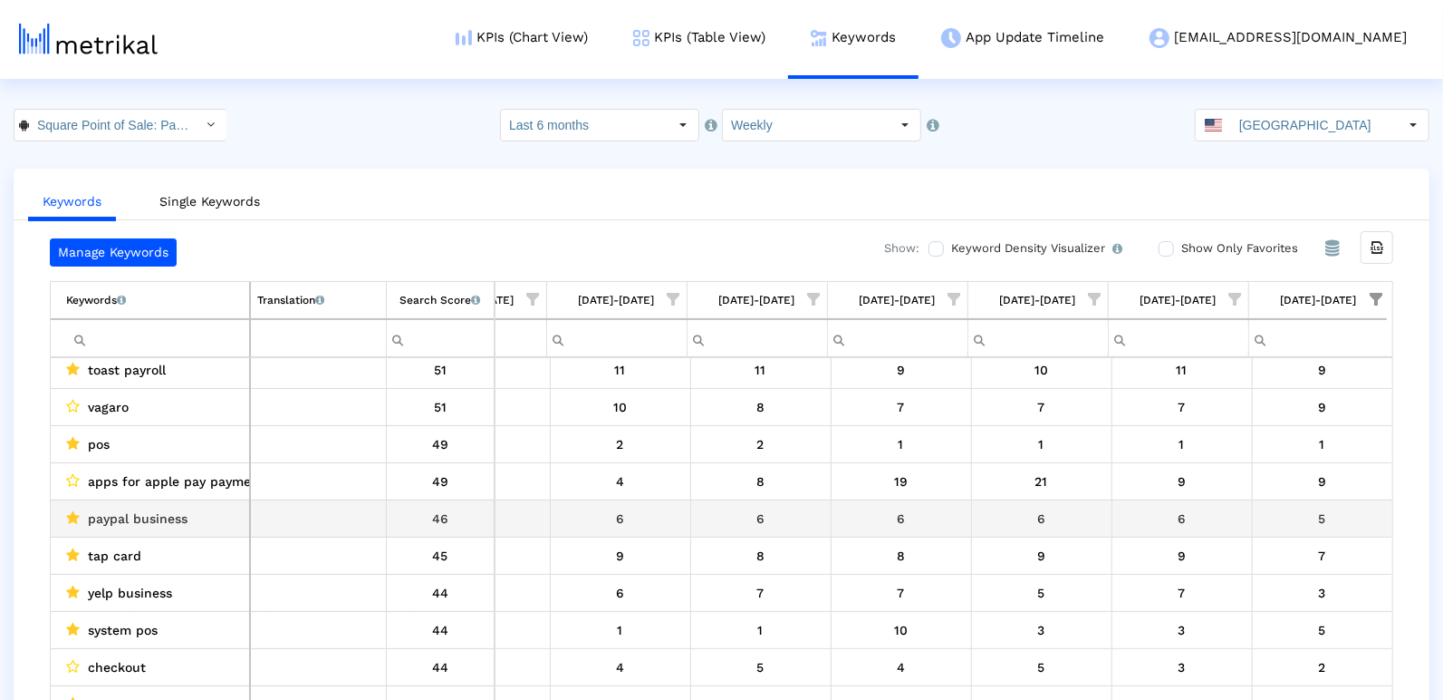
scroll to position [233, 0]
